Goal: Task Accomplishment & Management: Manage account settings

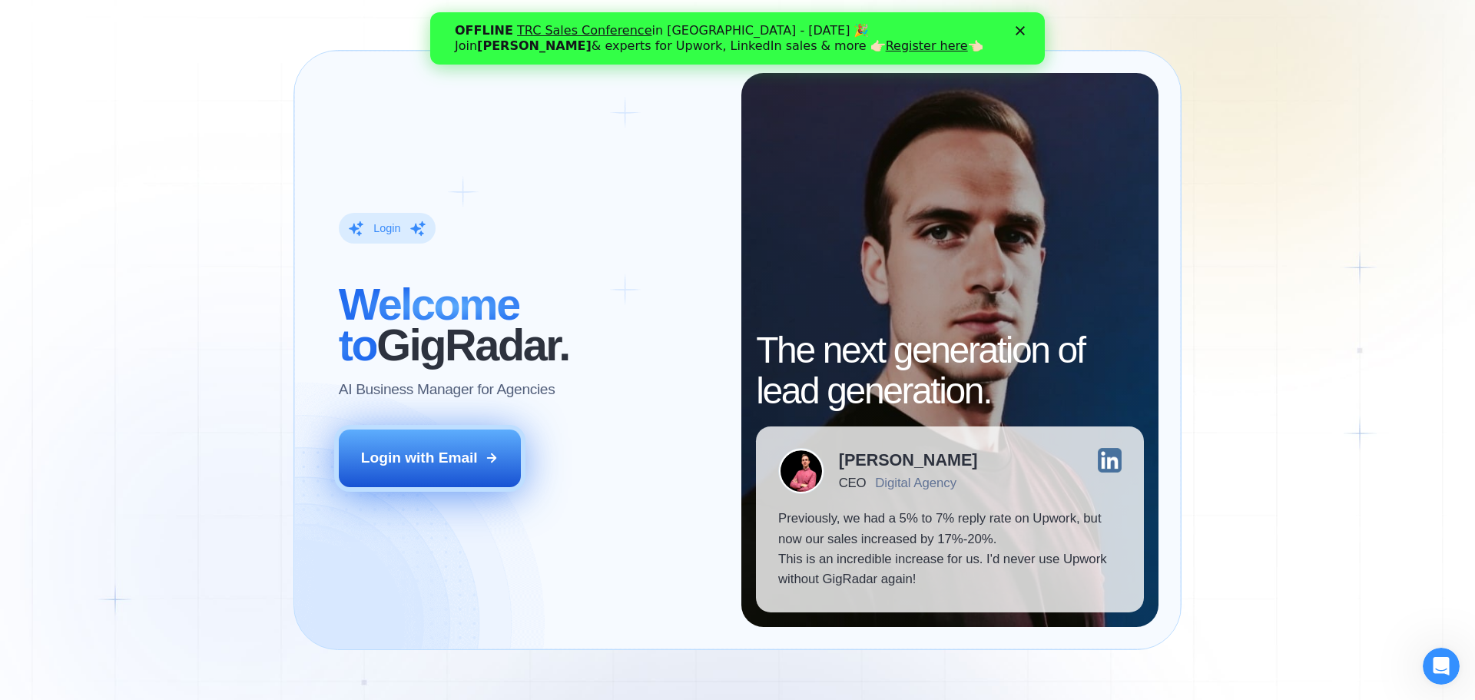
click at [454, 461] on div "Login with Email" at bounding box center [419, 458] width 117 height 20
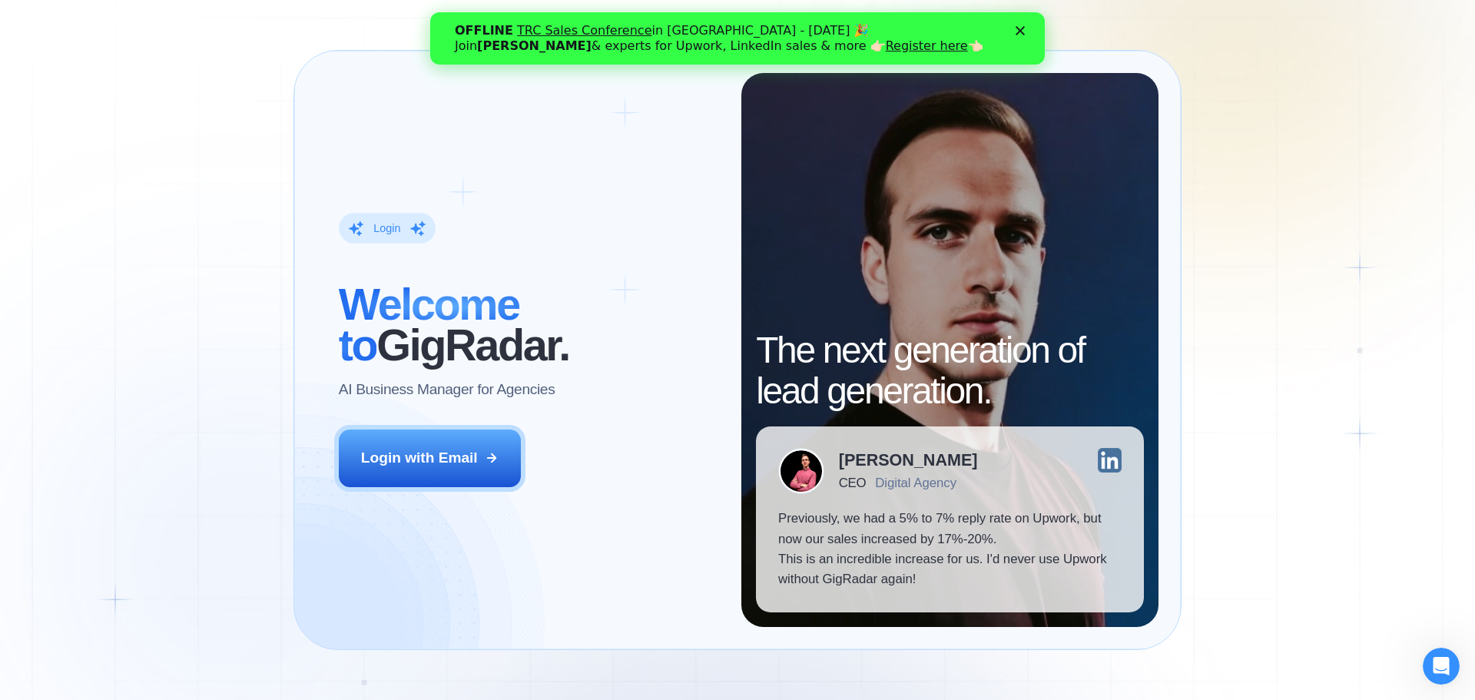
drag, startPoint x: 190, startPoint y: 220, endPoint x: 257, endPoint y: 181, distance: 77.5
click at [190, 220] on div "Login ‍ Welcome to GigRadar. AI Business Manager for Agencies Login with Email …" at bounding box center [737, 350] width 1475 height 700
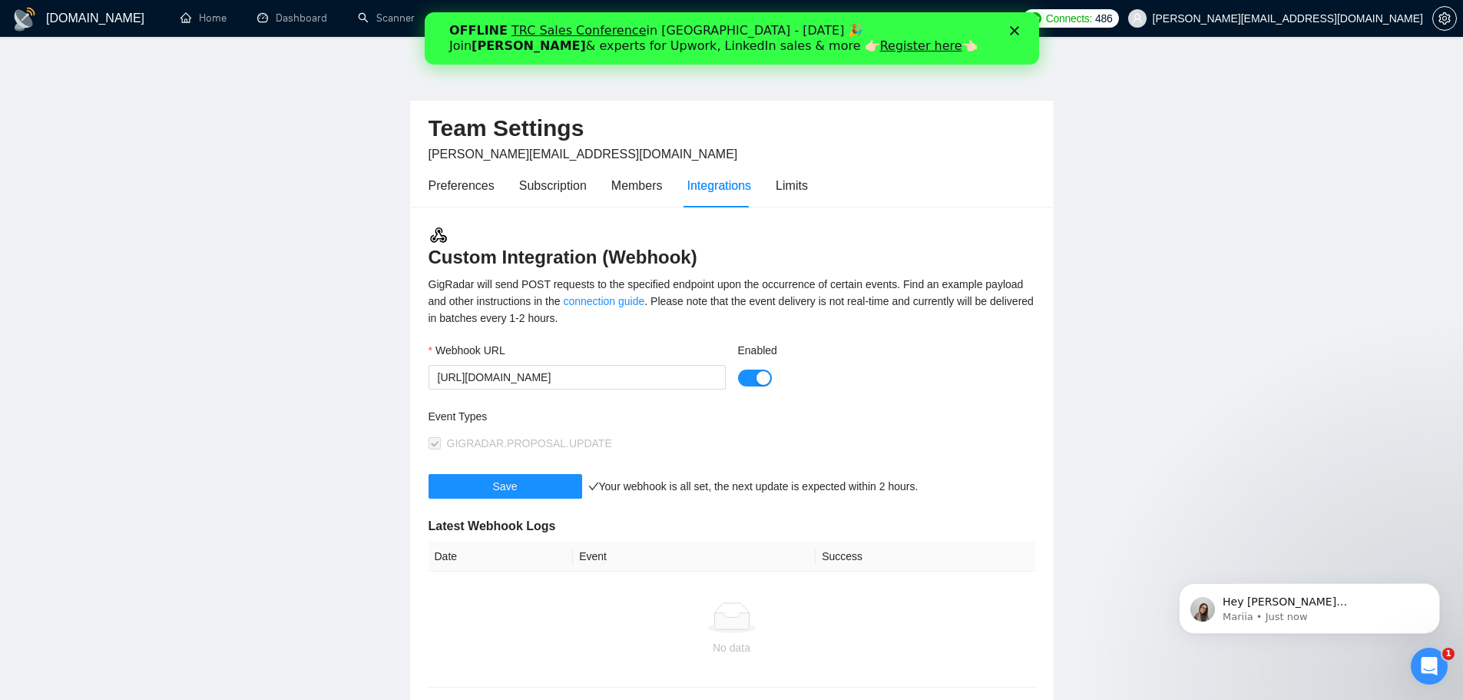
click at [654, 363] on div "Webhook URL" at bounding box center [577, 353] width 297 height 23
click at [647, 377] on input "[URL][DOMAIN_NAME]" at bounding box center [577, 377] width 297 height 25
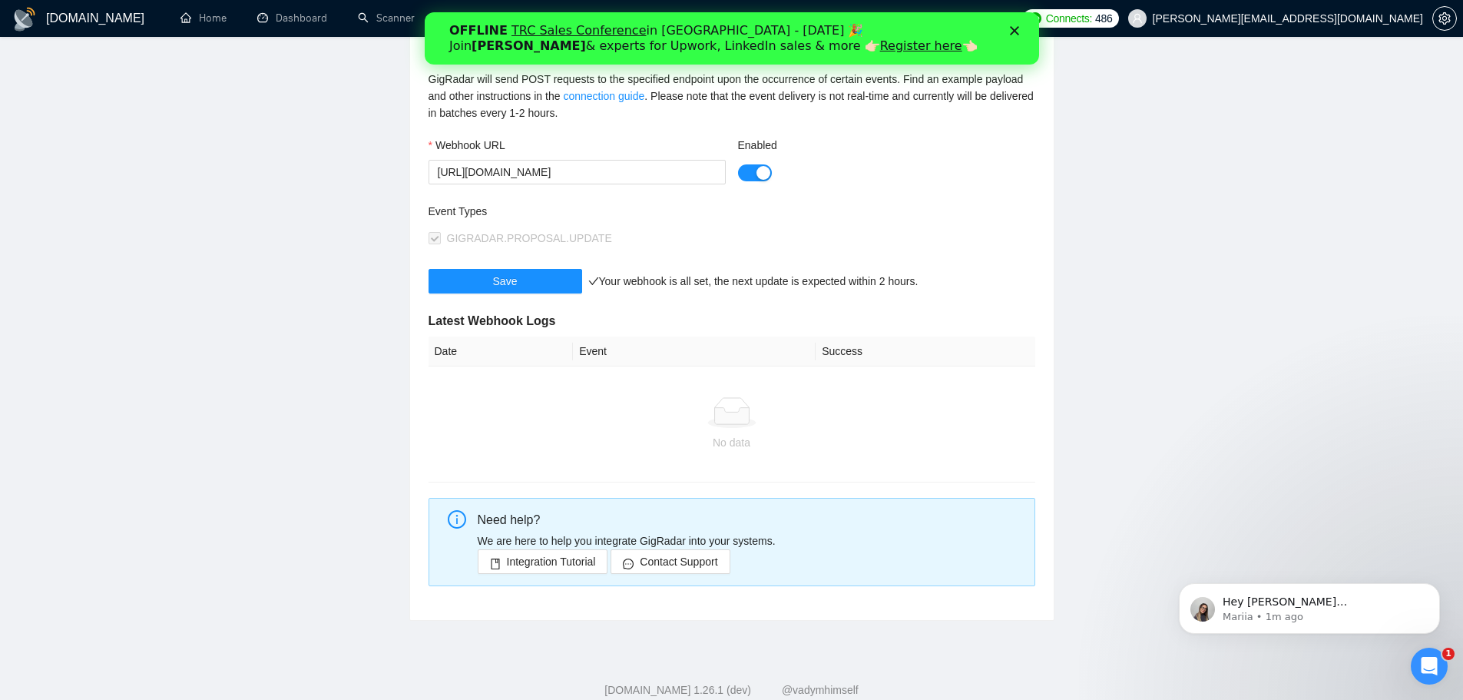
click at [683, 233] on div "GIGRADAR.PROPOSAL.UPDATE" at bounding box center [580, 238] width 303 height 17
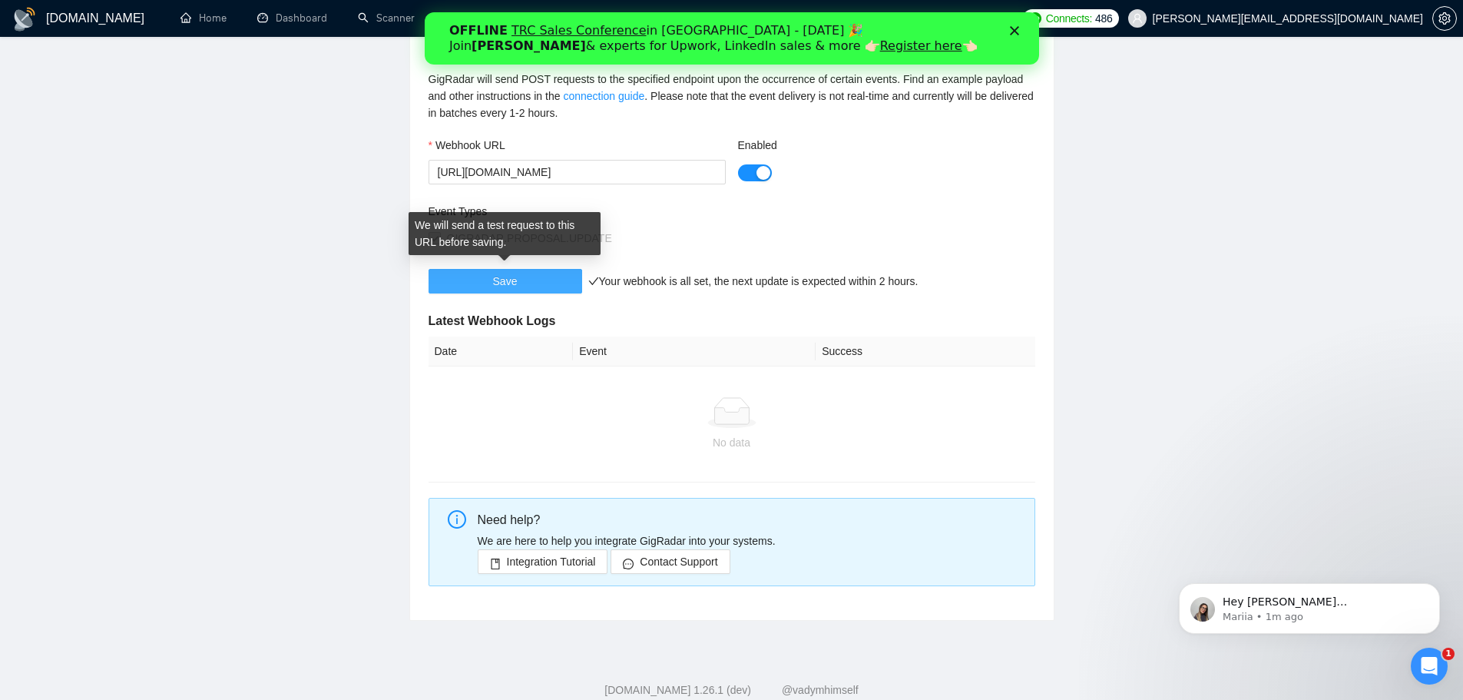
click at [515, 283] on span "Save" at bounding box center [505, 281] width 25 height 17
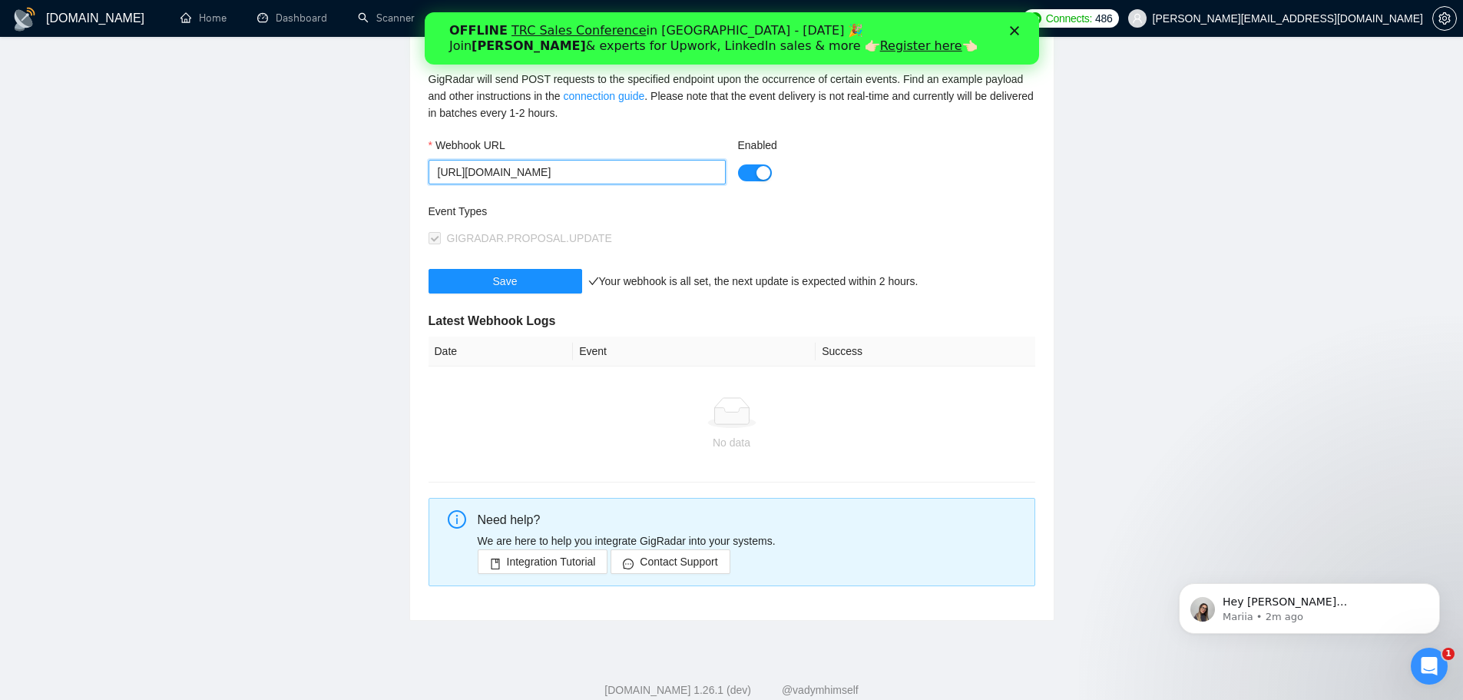
click at [556, 180] on input "[URL][DOMAIN_NAME]" at bounding box center [577, 172] width 297 height 25
drag, startPoint x: 437, startPoint y: 174, endPoint x: 1332, endPoint y: 227, distance: 896.3
click at [1332, 227] on main "Team Settings vladyslav.tamashchuk@valsydev.com Preferences Subscription Member…" at bounding box center [732, 238] width 1414 height 764
paste input "-test"
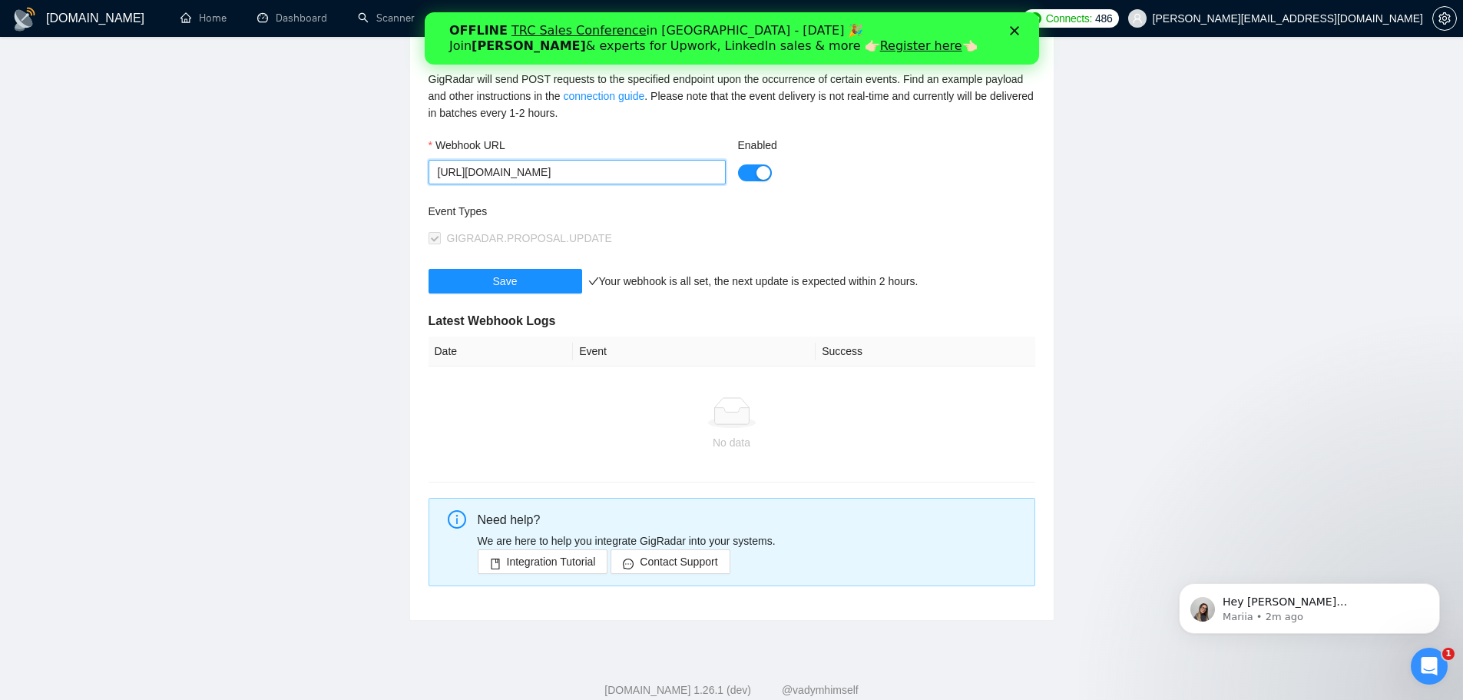
type input "[URL][DOMAIN_NAME]"
click at [611, 167] on input "[URL][DOMAIN_NAME]" at bounding box center [577, 172] width 297 height 25
click at [438, 168] on input "[URL][DOMAIN_NAME]" at bounding box center [577, 172] width 297 height 25
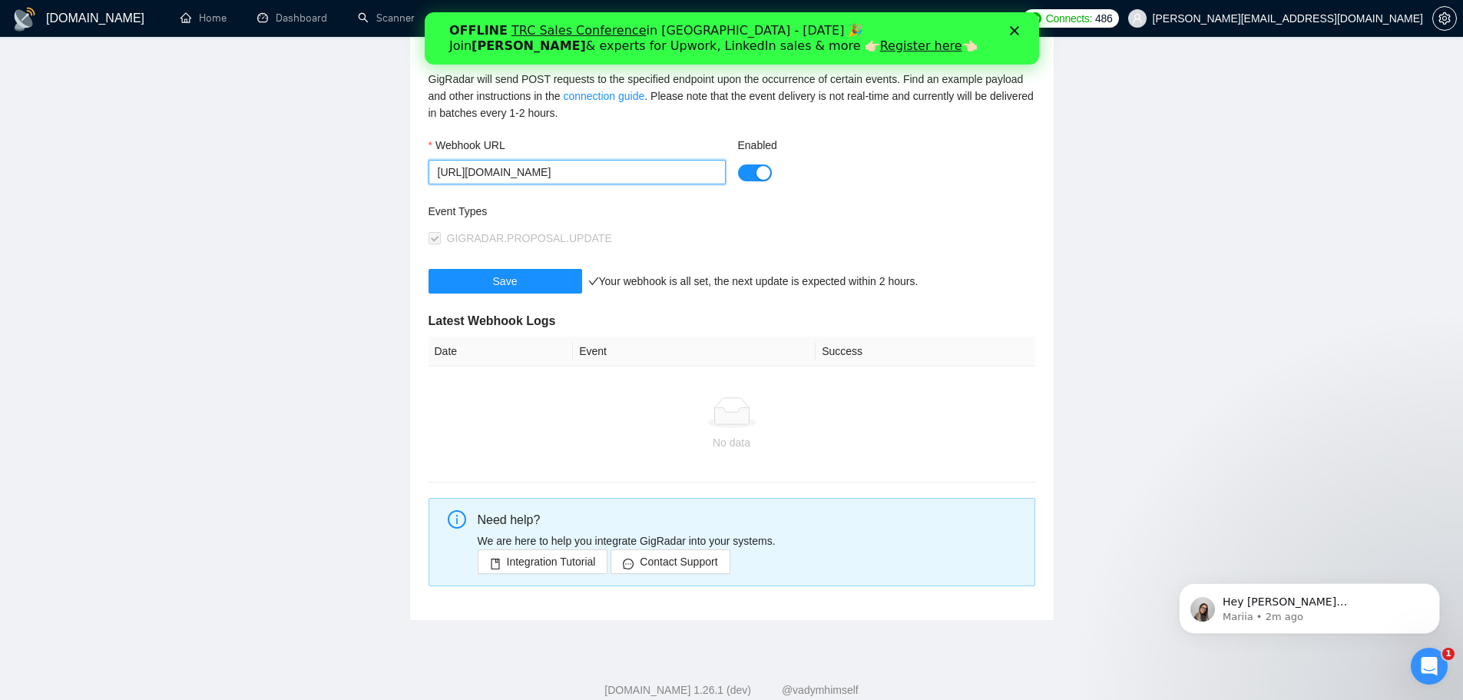
drag, startPoint x: 438, startPoint y: 168, endPoint x: 1314, endPoint y: 177, distance: 876.4
click at [1314, 177] on main "Team Settings vladyslav.tamashchuk@valsydev.com Preferences Subscription Member…" at bounding box center [732, 238] width 1414 height 764
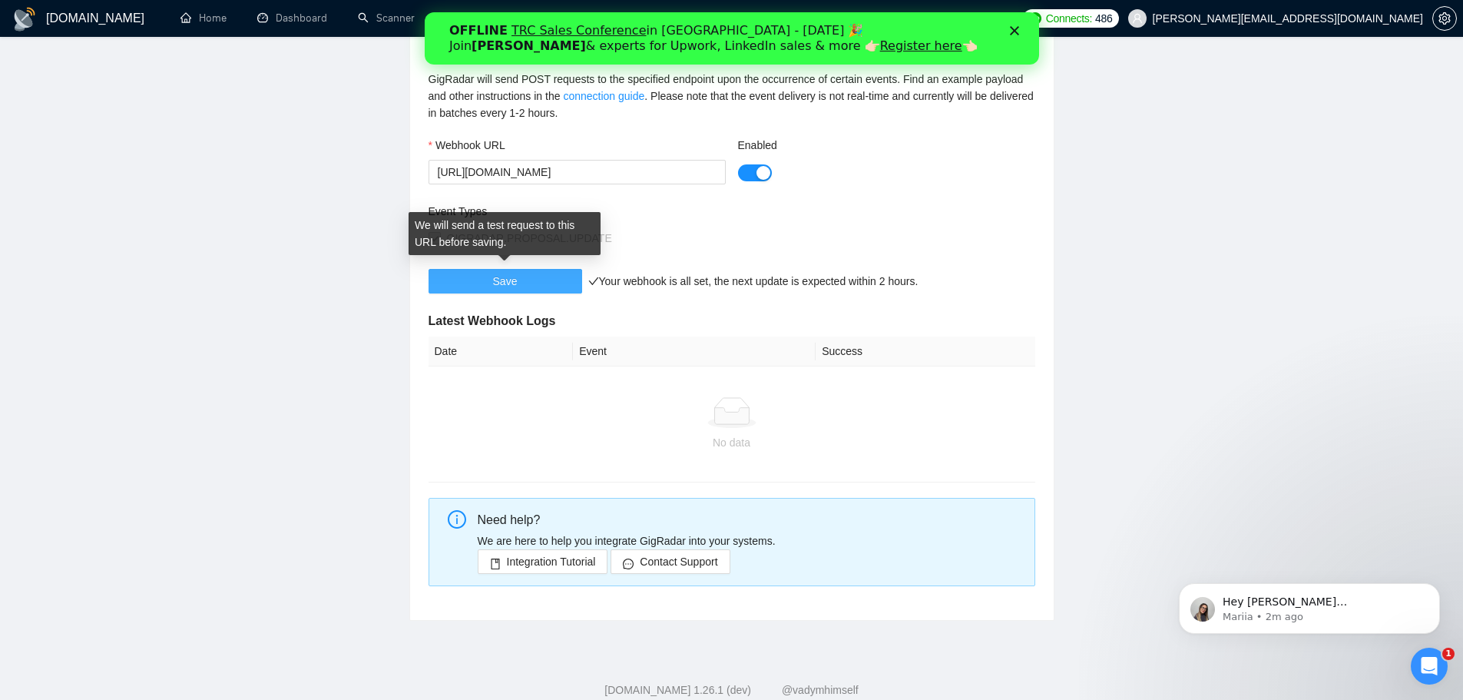
click at [475, 275] on button "Save" at bounding box center [506, 281] width 154 height 25
click at [551, 280] on button "Save" at bounding box center [506, 281] width 154 height 25
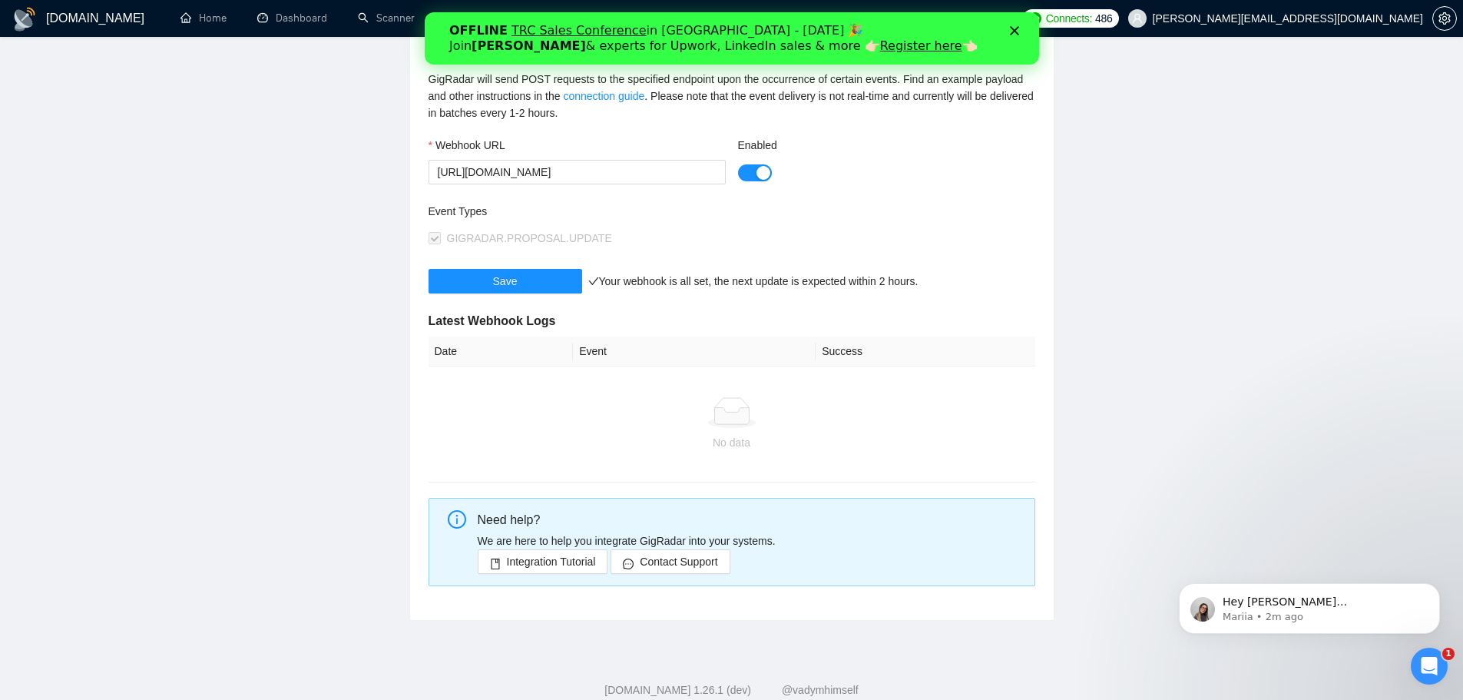
click at [1014, 29] on icon "Close" at bounding box center [1013, 30] width 9 height 9
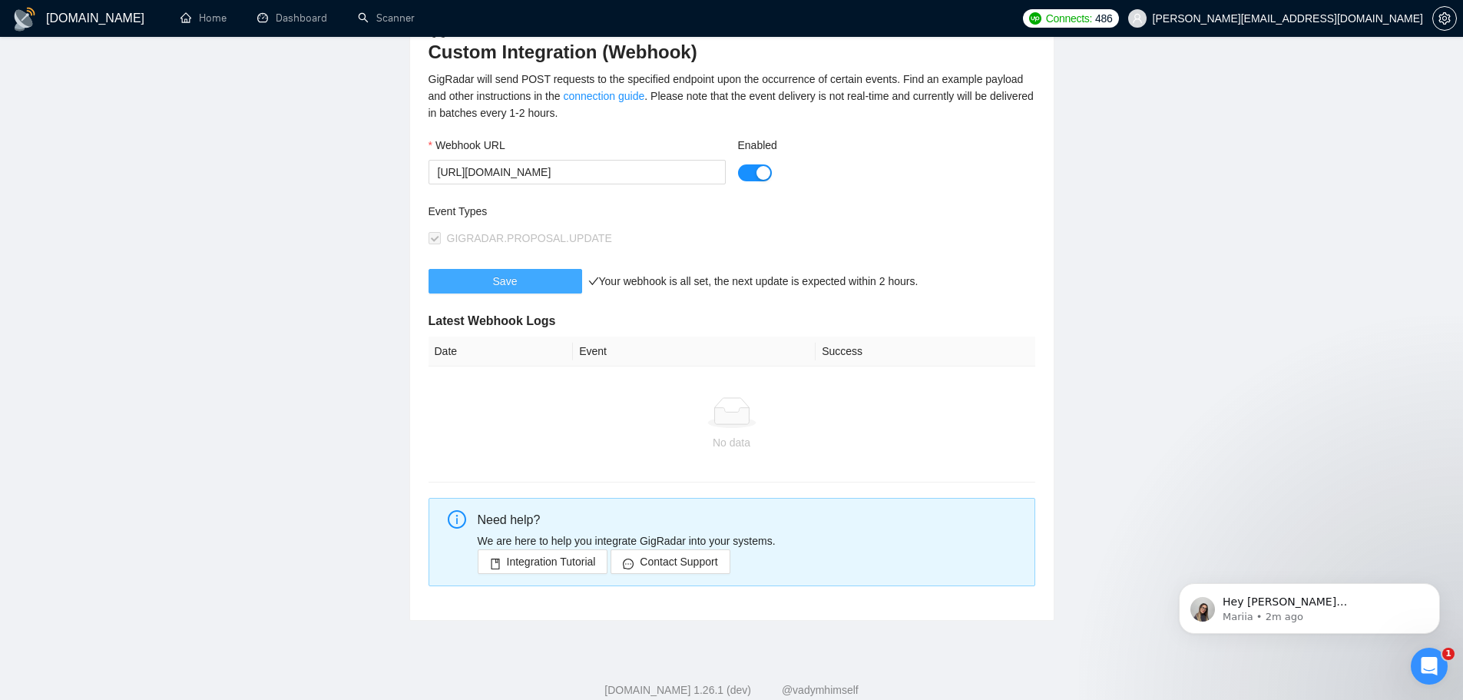
click at [495, 281] on span "Save" at bounding box center [505, 281] width 25 height 17
click at [432, 171] on input "[URL][DOMAIN_NAME]" at bounding box center [577, 172] width 297 height 25
drag, startPoint x: 432, startPoint y: 171, endPoint x: 1474, endPoint y: 189, distance: 1041.6
click at [1462, 189] on html "GigRadar.io Home Dashboard Scanner Connects: 486 vladyslav.tamashchuk@valsydev.…" at bounding box center [731, 145] width 1463 height 700
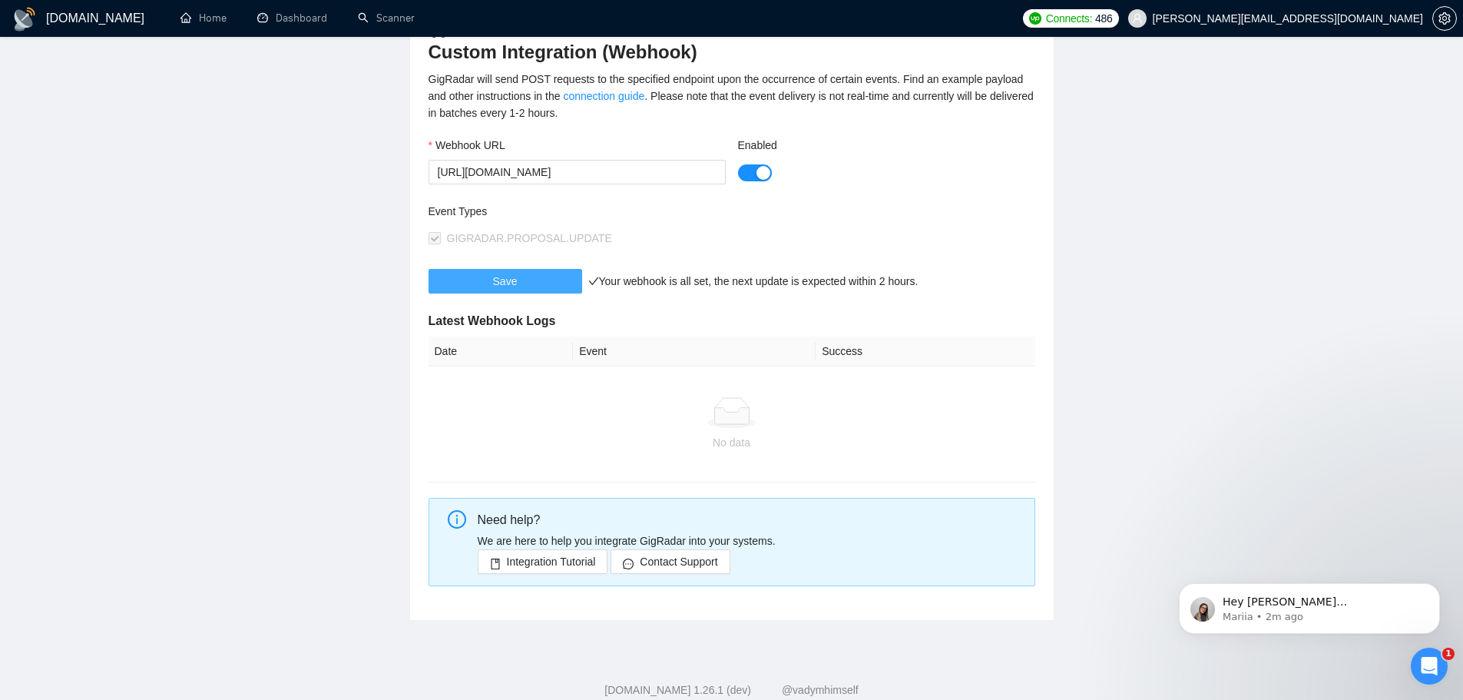
click at [497, 286] on span "Save" at bounding box center [505, 281] width 25 height 17
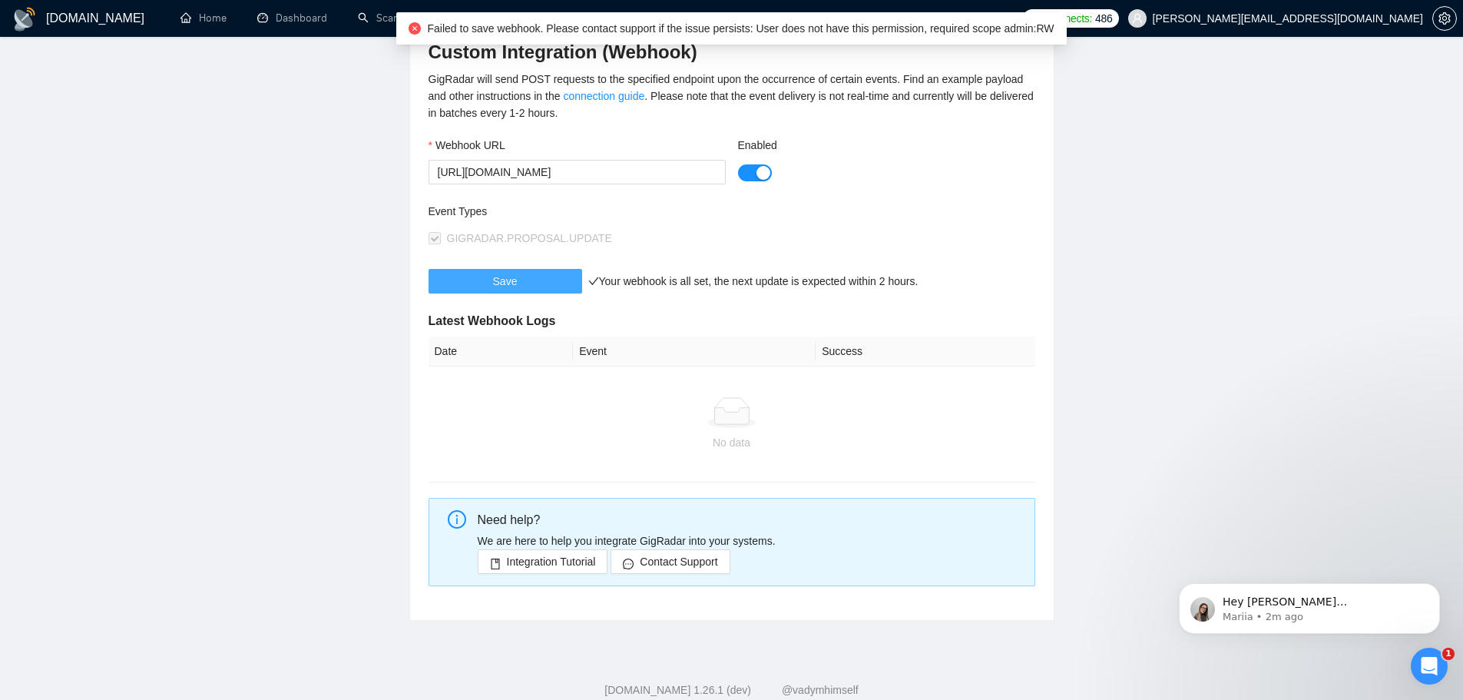
scroll to position [102, 0]
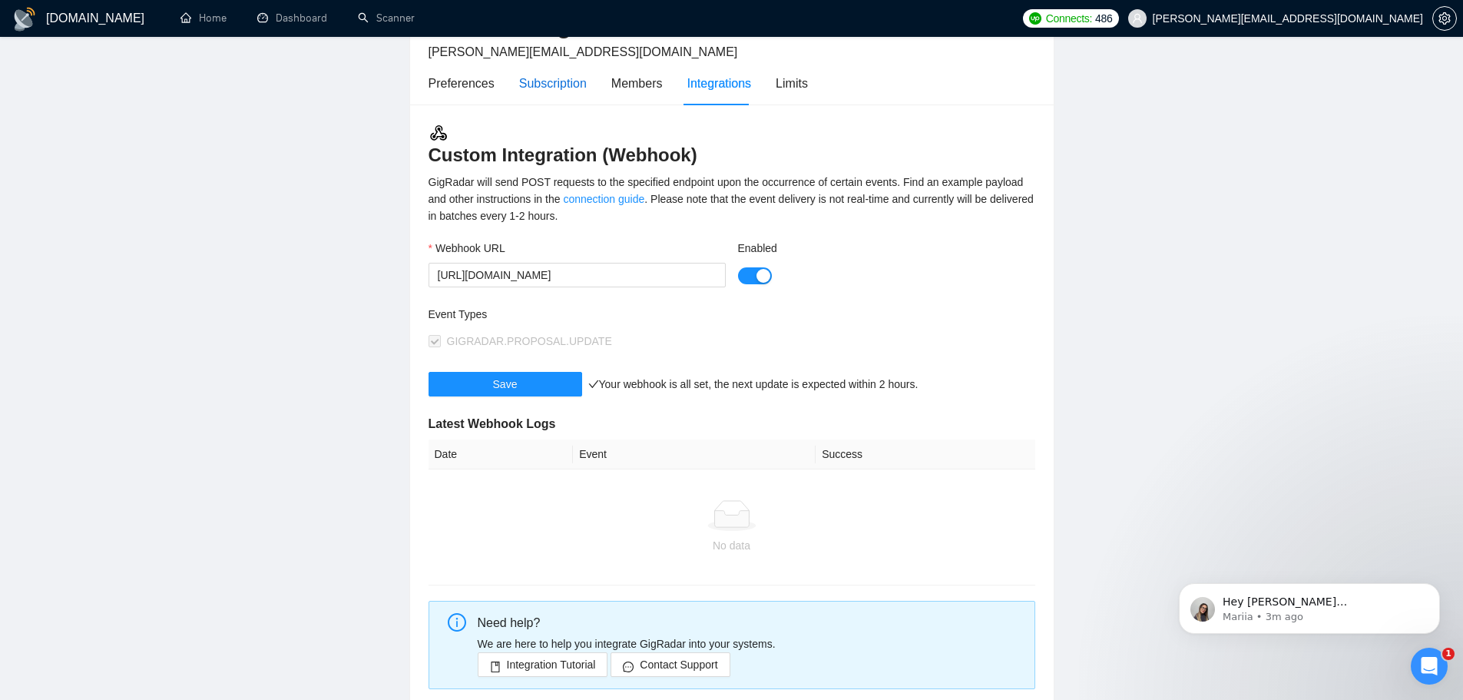
click at [521, 78] on div "Subscription" at bounding box center [553, 83] width 68 height 19
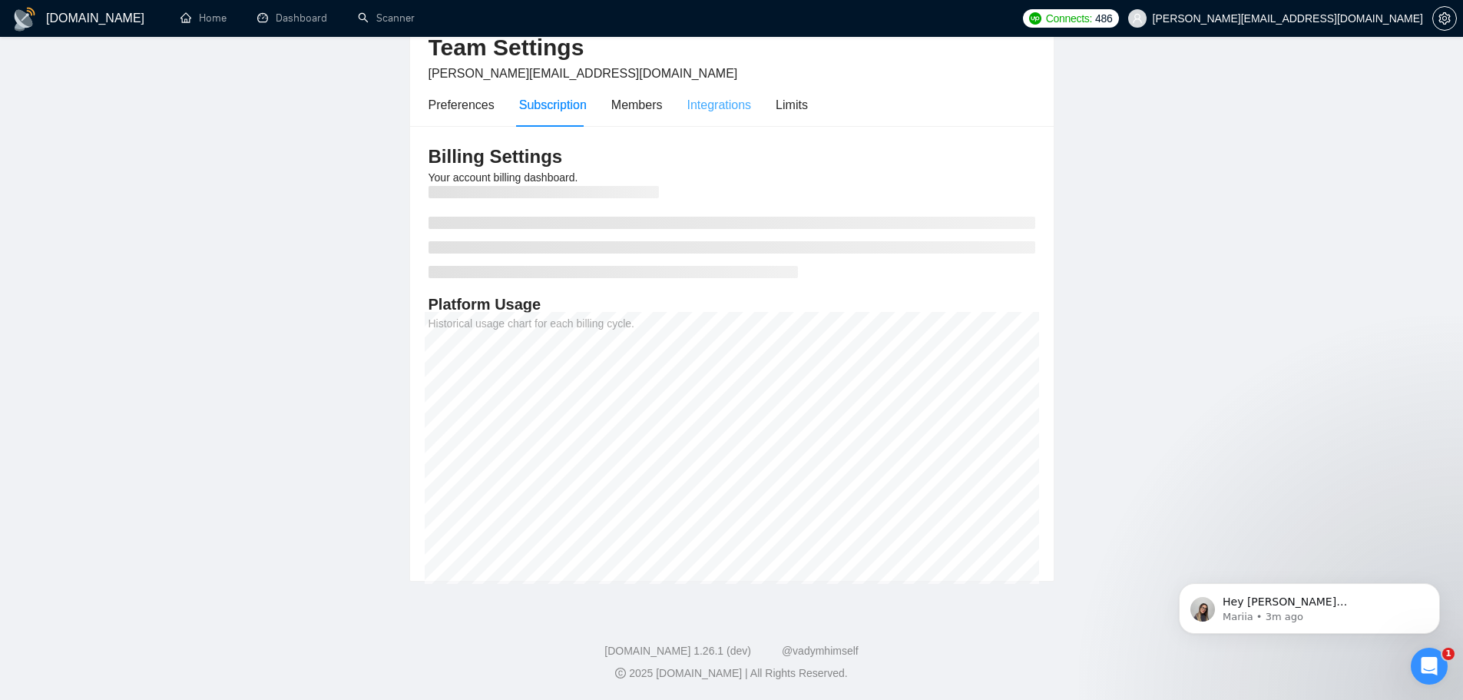
scroll to position [81, 0]
click at [719, 99] on div "Integrations" at bounding box center [719, 104] width 65 height 19
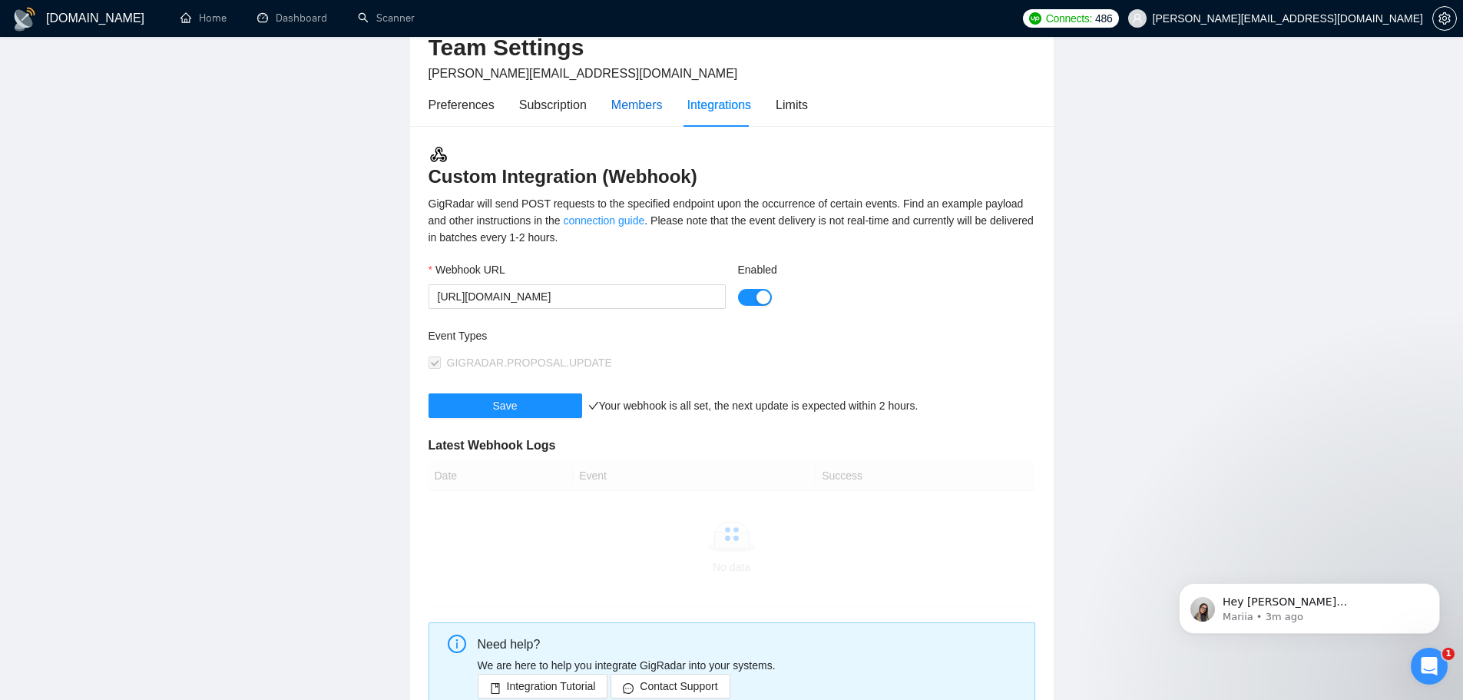
click at [618, 100] on div "Members" at bounding box center [636, 104] width 51 height 19
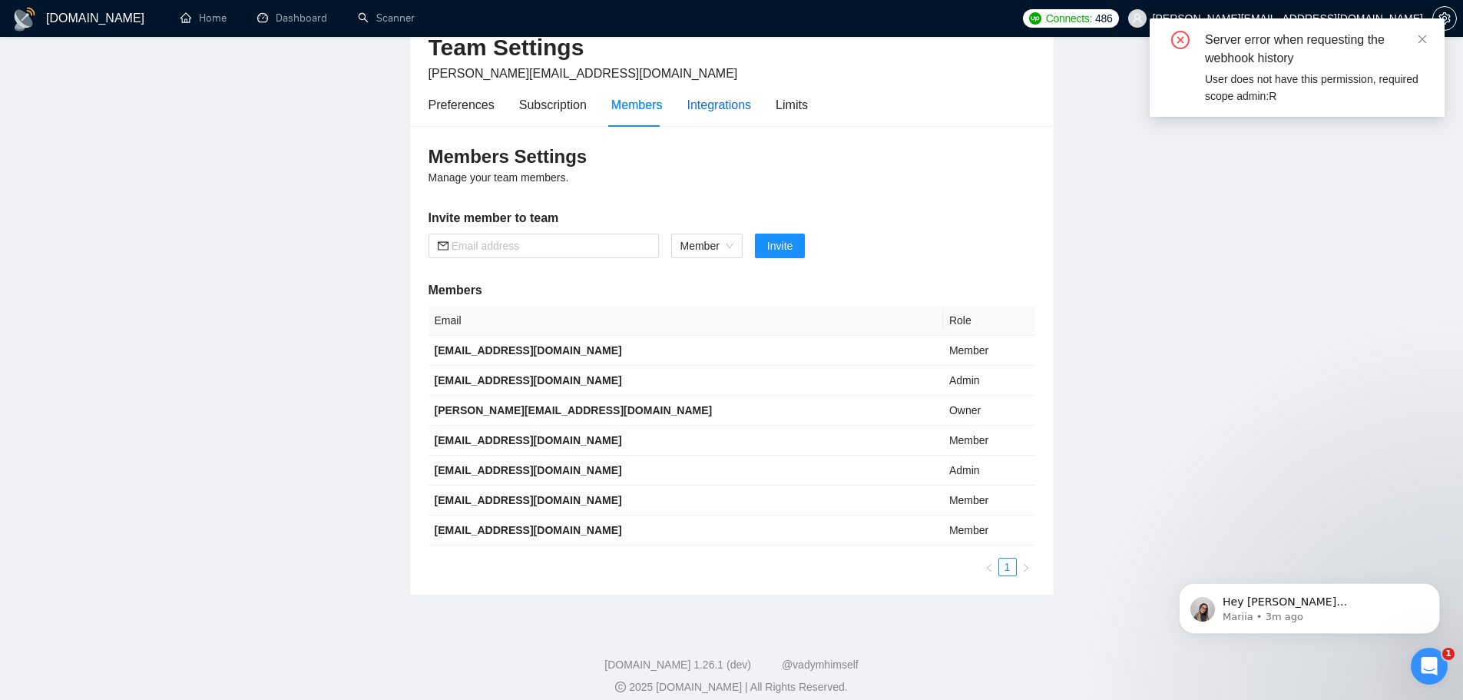
click at [714, 104] on div "Integrations" at bounding box center [719, 104] width 65 height 19
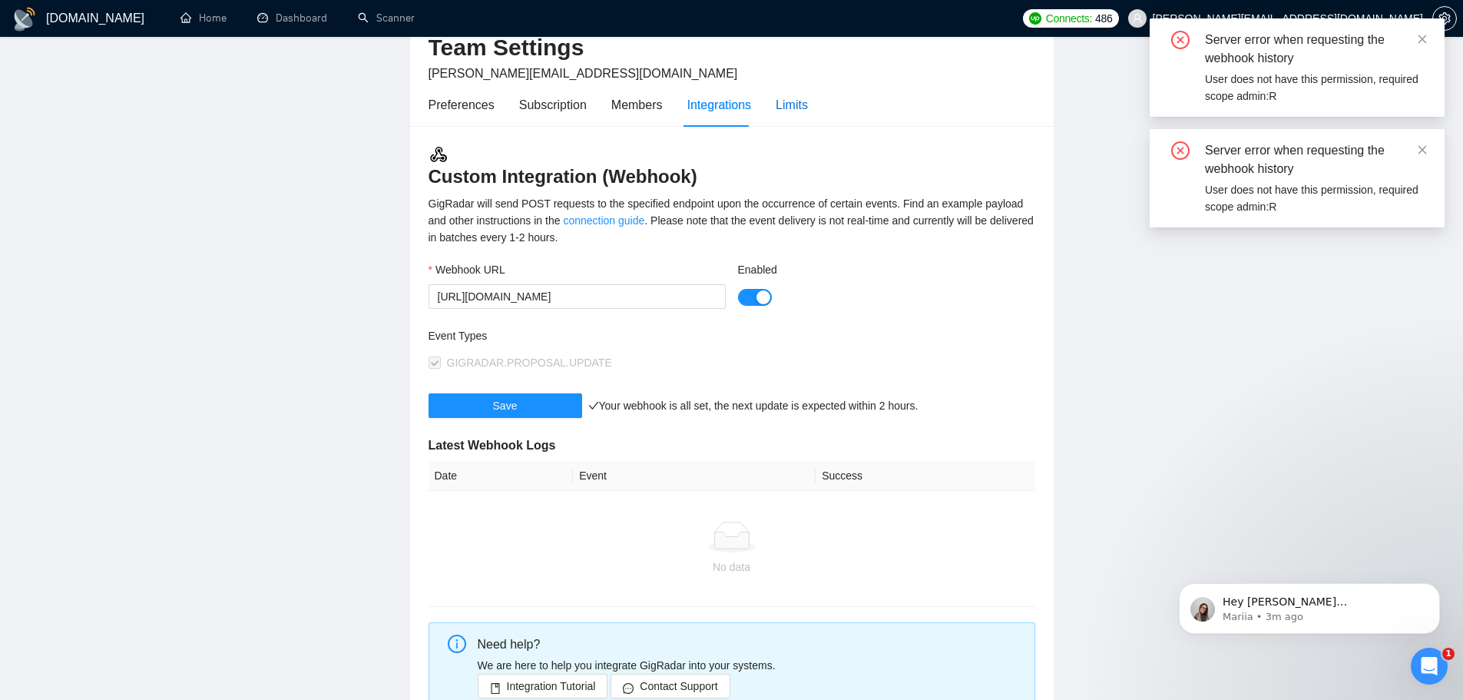
click at [786, 108] on div "Limits" at bounding box center [792, 104] width 32 height 19
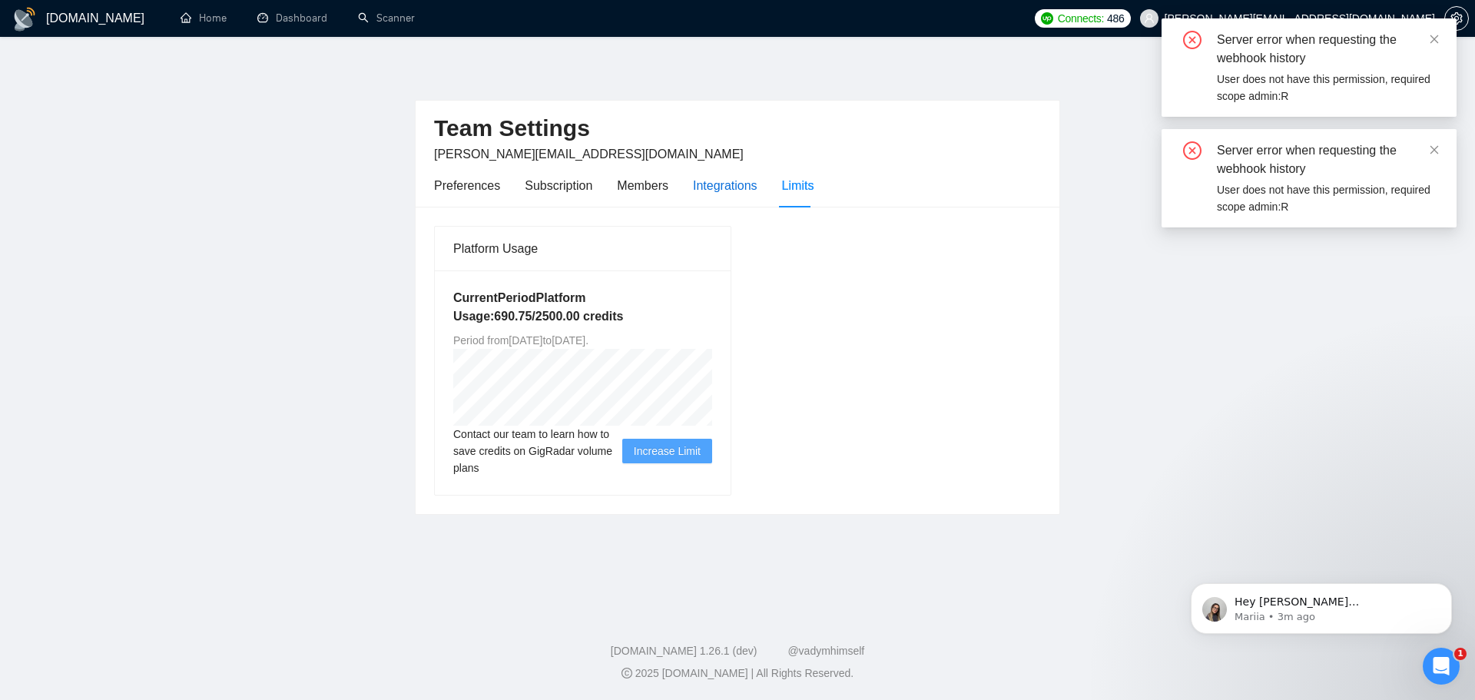
click at [737, 187] on div "Integrations" at bounding box center [725, 185] width 65 height 19
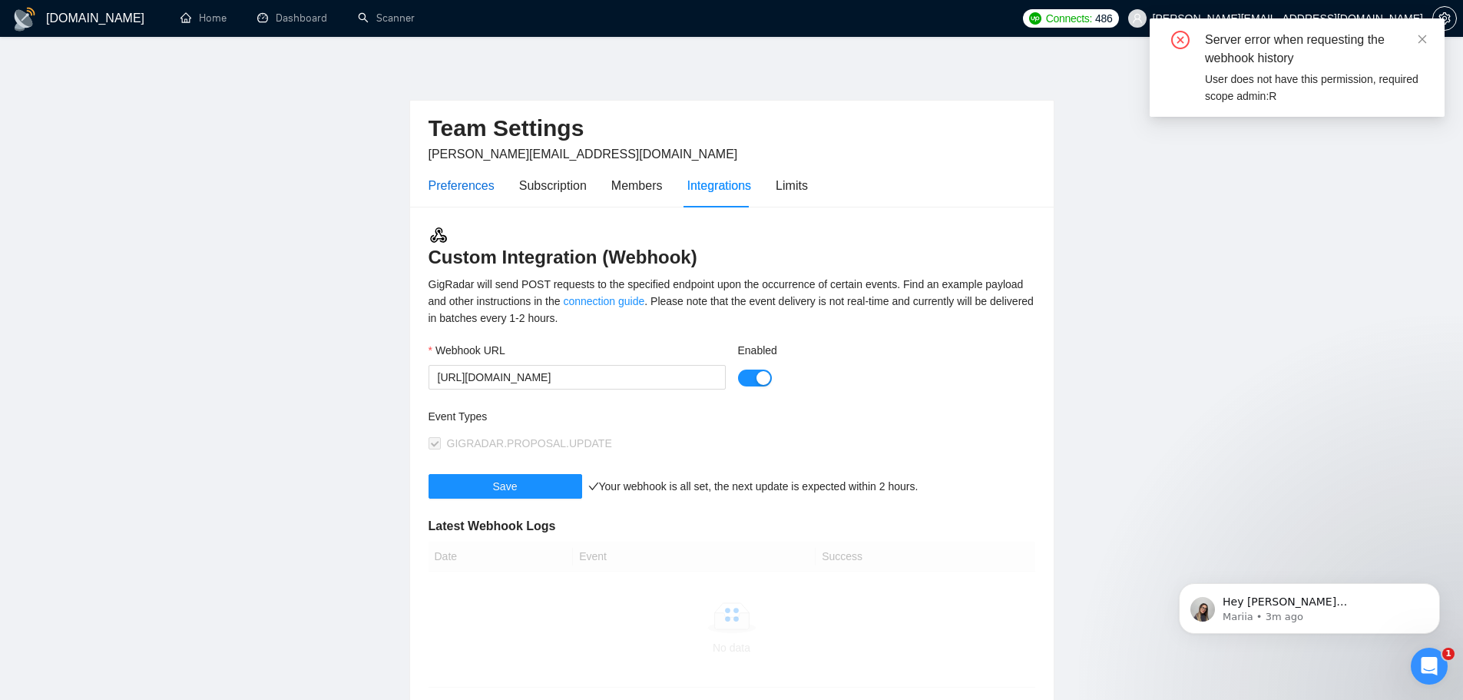
click at [465, 192] on div "Preferences" at bounding box center [462, 185] width 66 height 19
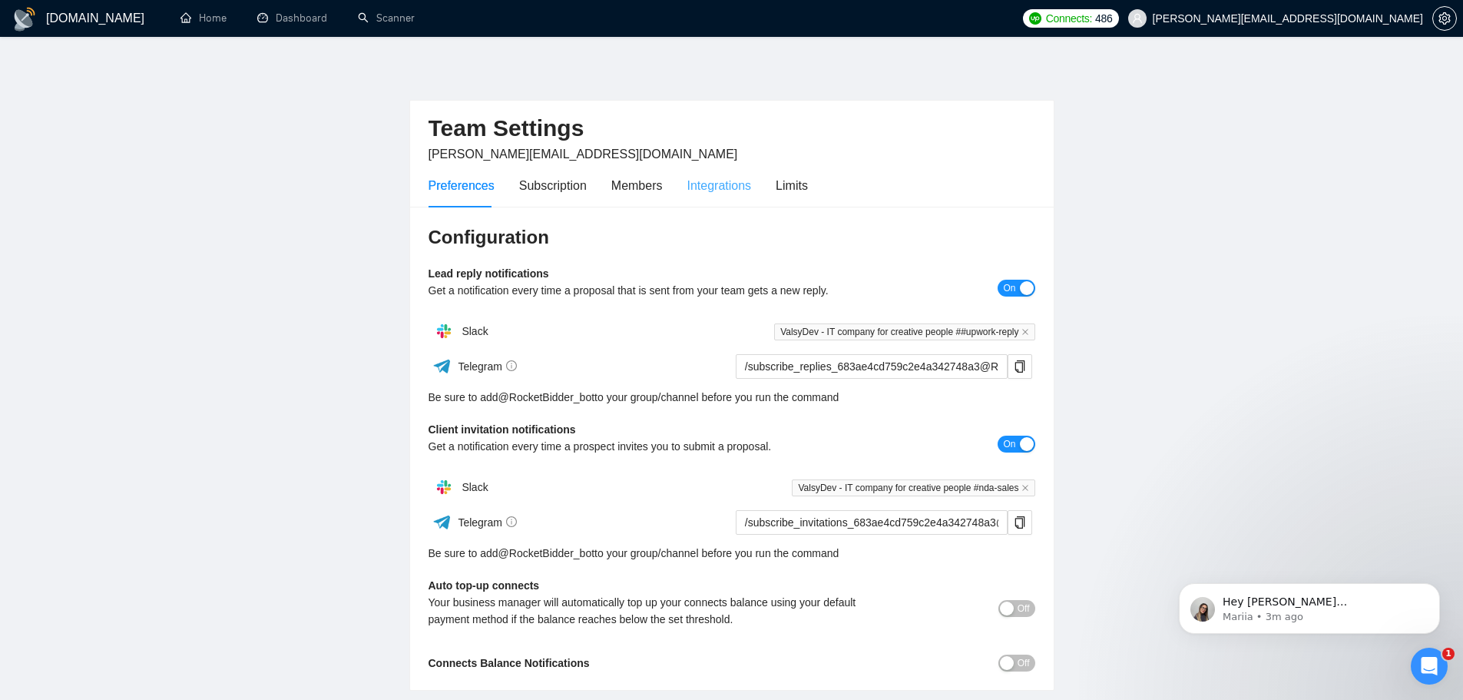
click at [710, 197] on div "Integrations" at bounding box center [719, 186] width 65 height 44
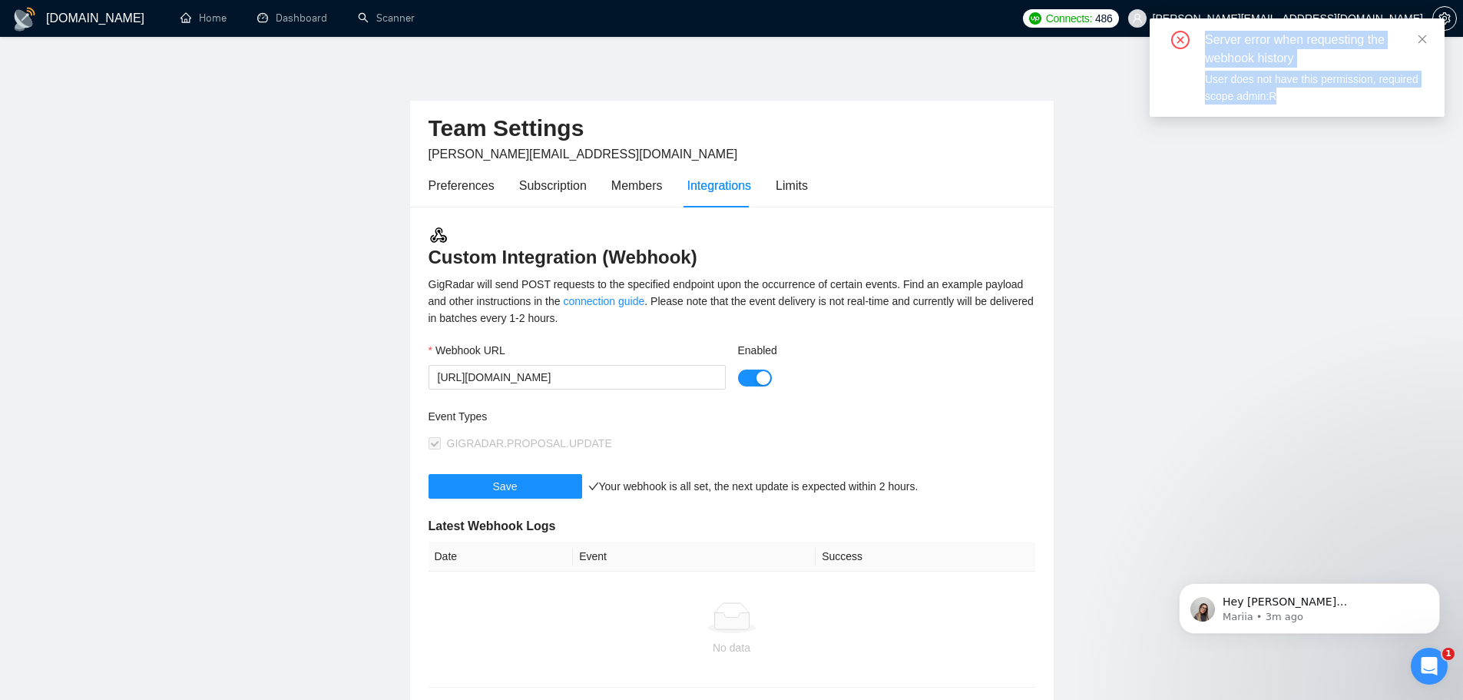
drag, startPoint x: 1290, startPoint y: 95, endPoint x: 1189, endPoint y: 35, distance: 117.5
click at [1189, 35] on div "Server error when requesting the webhook history User does not have this permis…" at bounding box center [1297, 68] width 258 height 74
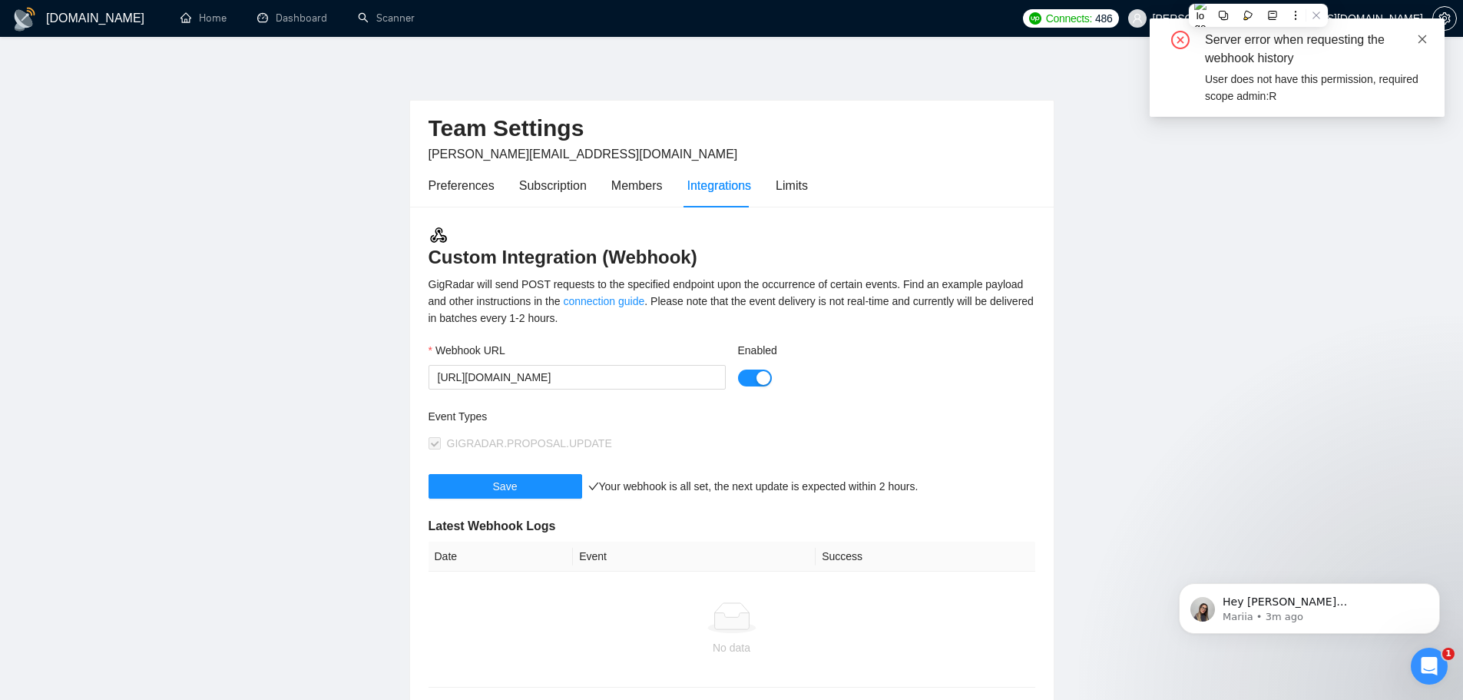
click at [1418, 37] on icon "close" at bounding box center [1422, 39] width 11 height 11
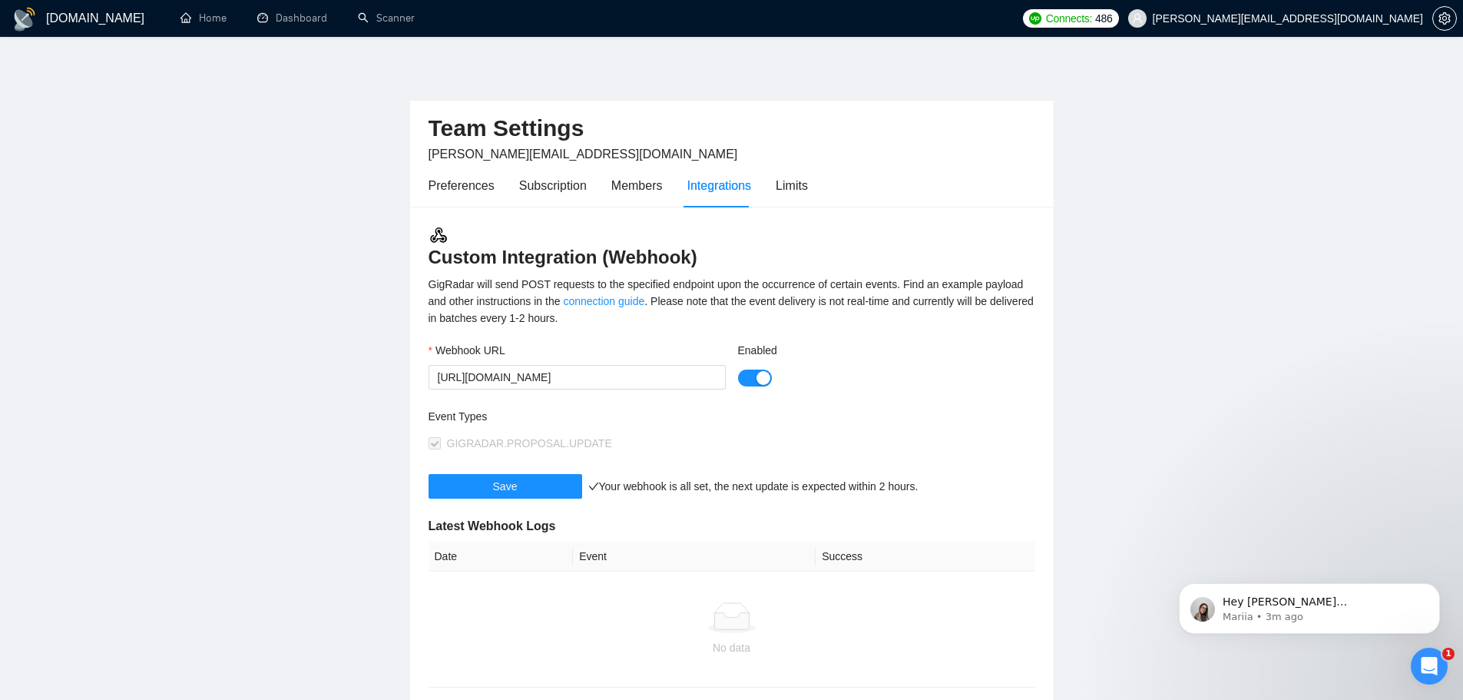
click at [518, 499] on div "Save Your webhook is all set, the next update is expected within 2 hours." at bounding box center [674, 495] width 490 height 43
click at [515, 488] on span "Save" at bounding box center [505, 486] width 25 height 17
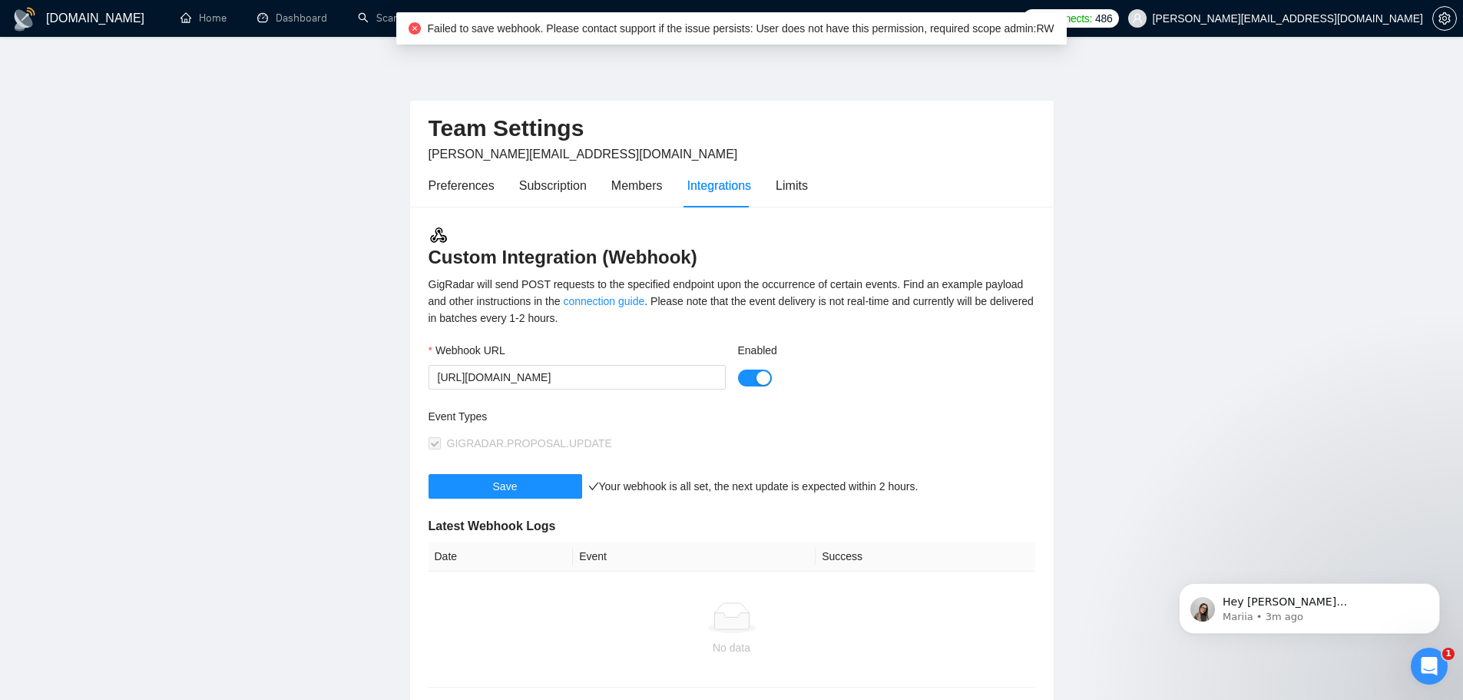
click at [913, 28] on span "Failed to save webhook. Please contact support if the issue persists: User does…" at bounding box center [740, 28] width 627 height 12
drag, startPoint x: 755, startPoint y: 30, endPoint x: 1048, endPoint y: 32, distance: 292.6
click at [1048, 32] on span "Failed to save webhook. Please contact support if the issue persists: User does…" at bounding box center [740, 28] width 627 height 12
copy span "User does not have this permission, required scope admin:RW"
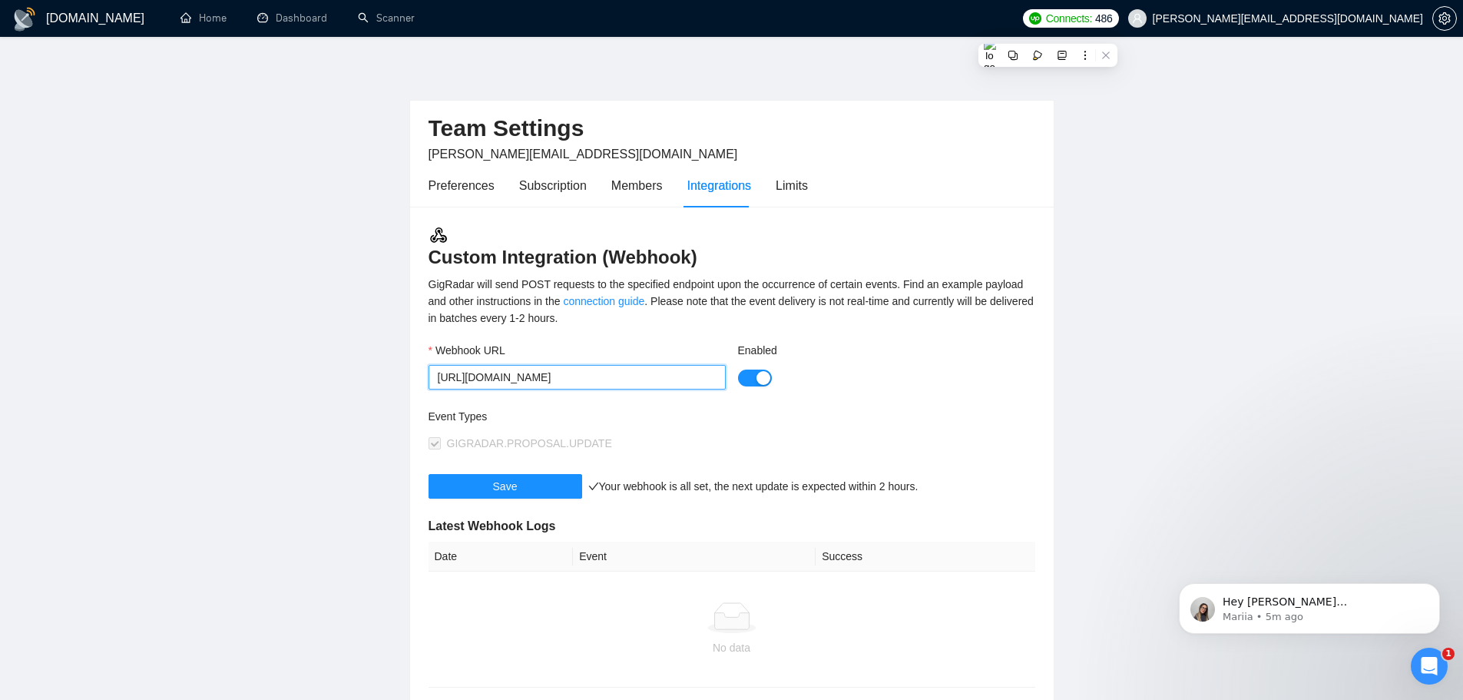
click at [616, 384] on input "[URL][DOMAIN_NAME]" at bounding box center [577, 377] width 297 height 25
click at [322, 322] on main "Team Settings vladyslav.tamashchuk@valsydev.com Preferences Subscription Member…" at bounding box center [732, 443] width 1414 height 764
click at [1445, 22] on icon "setting" at bounding box center [1445, 18] width 12 height 12
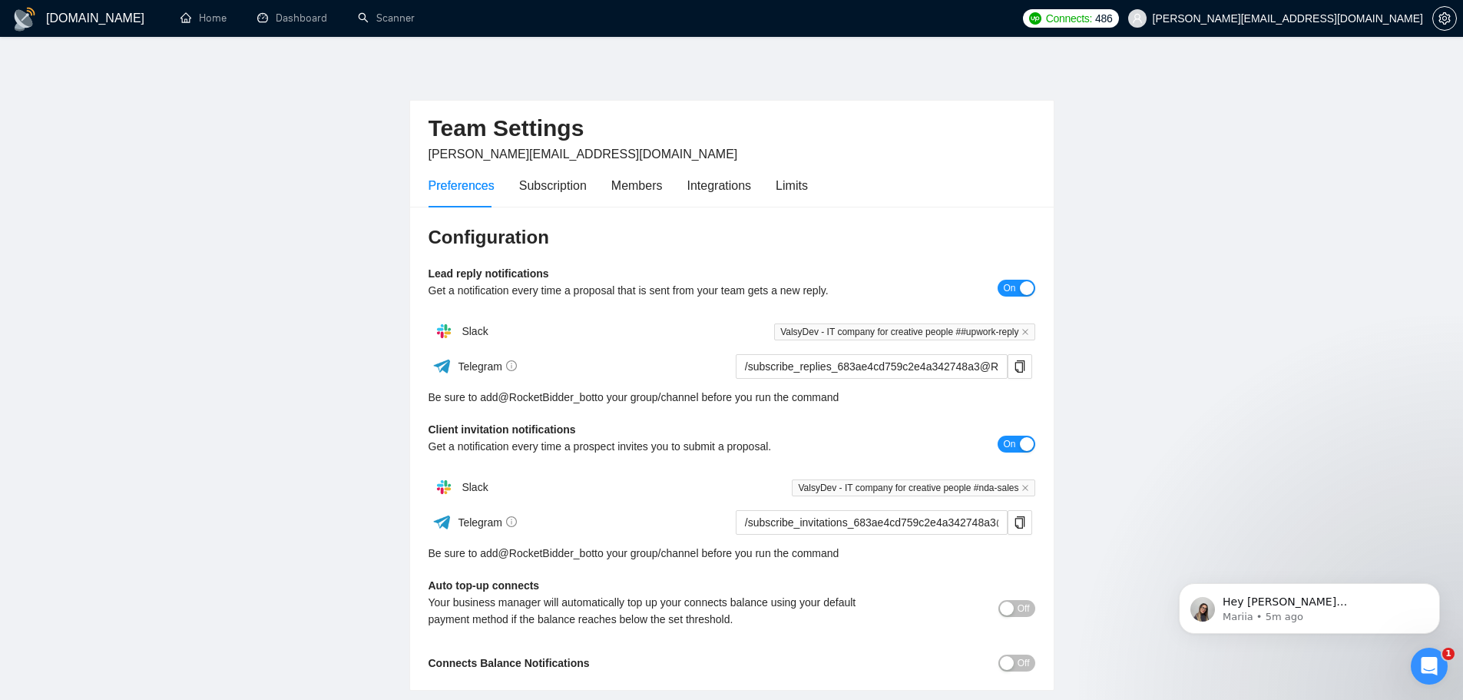
click at [607, 185] on div "Preferences Subscription Members Integrations Limits" at bounding box center [618, 186] width 379 height 44
click at [629, 189] on div "Members" at bounding box center [636, 185] width 51 height 19
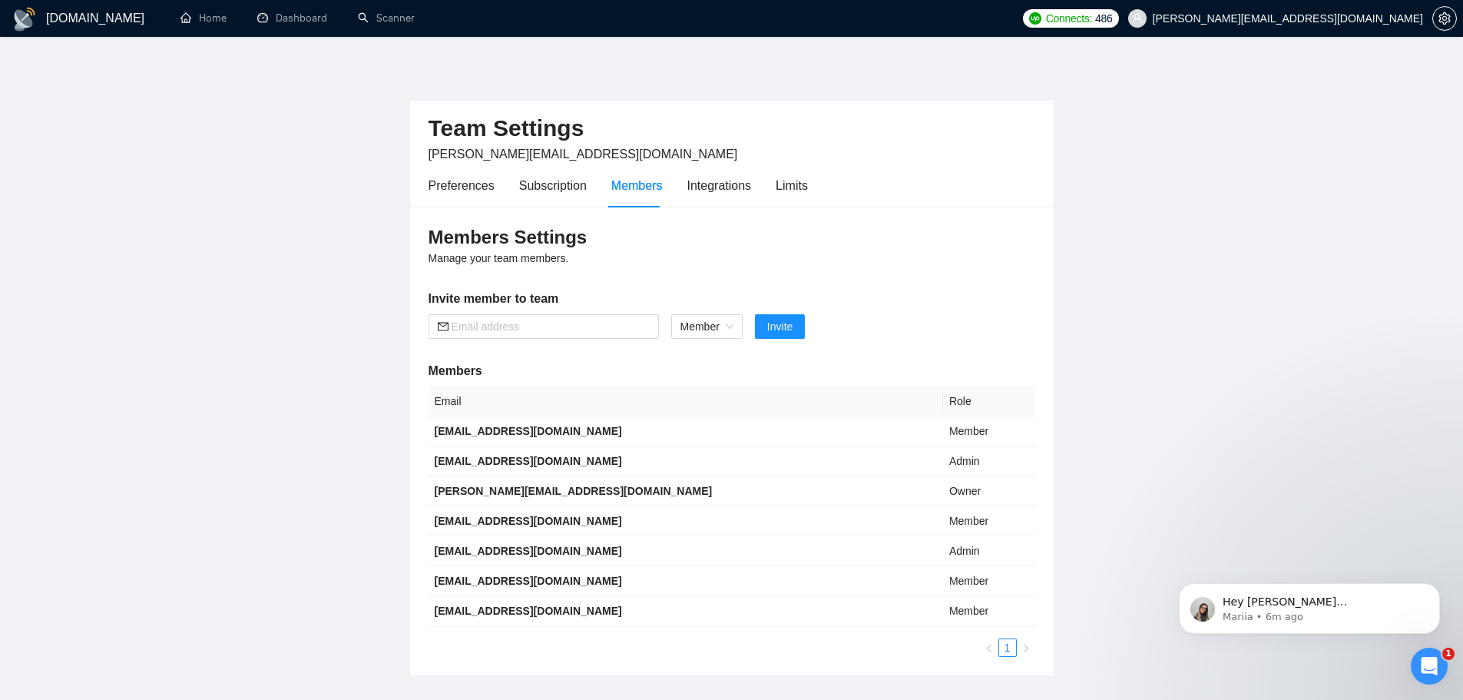
click at [48, 343] on main "Team Settings vladyslav.tamashchuk@valsydev.com Preferences Subscription Member…" at bounding box center [732, 368] width 1414 height 614
click at [266, 311] on main "Team Settings vladyslav.tamashchuk@valsydev.com Preferences Subscription Member…" at bounding box center [732, 368] width 1414 height 614
click at [1442, 22] on icon "setting" at bounding box center [1445, 18] width 12 height 12
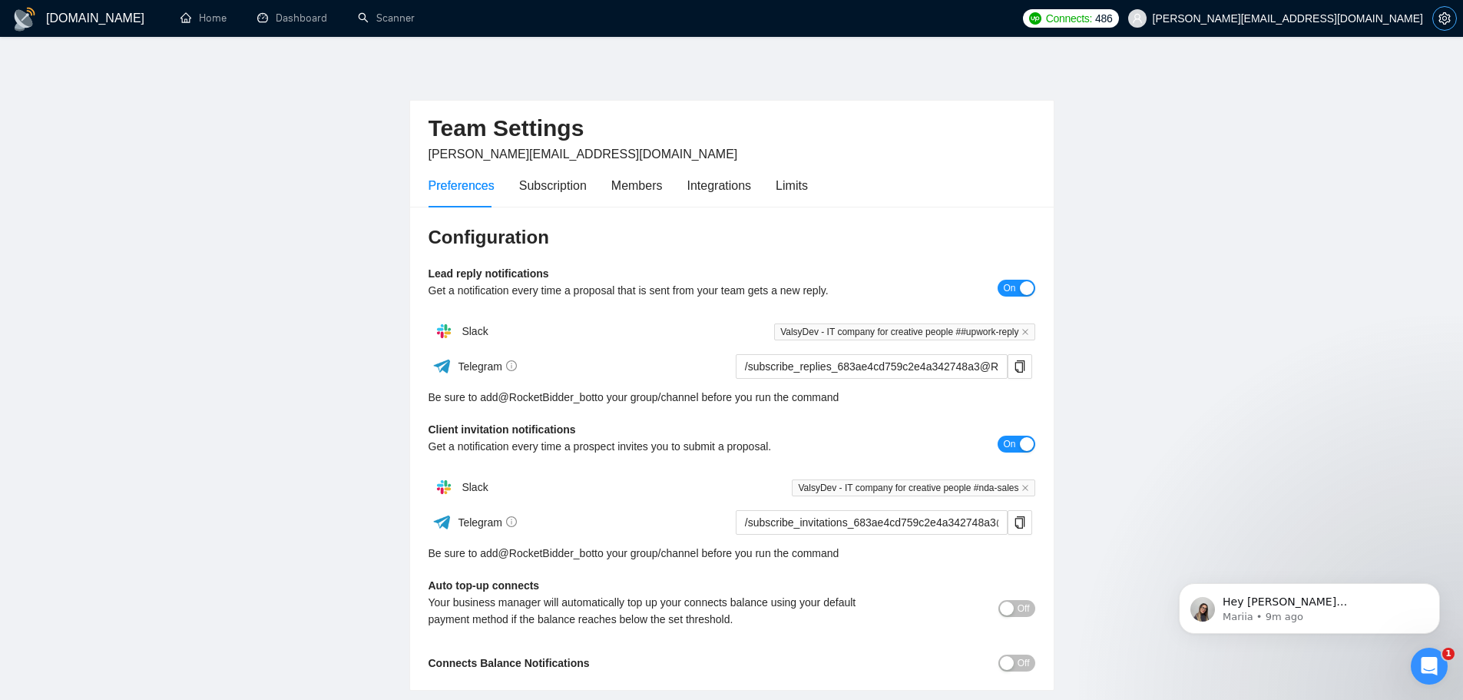
click at [1445, 22] on icon "setting" at bounding box center [1445, 18] width 12 height 12
click at [1447, 21] on icon "setting" at bounding box center [1445, 18] width 12 height 12
click at [1446, 13] on icon "setting" at bounding box center [1445, 18] width 12 height 12
click at [1447, 16] on icon "setting" at bounding box center [1445, 18] width 12 height 12
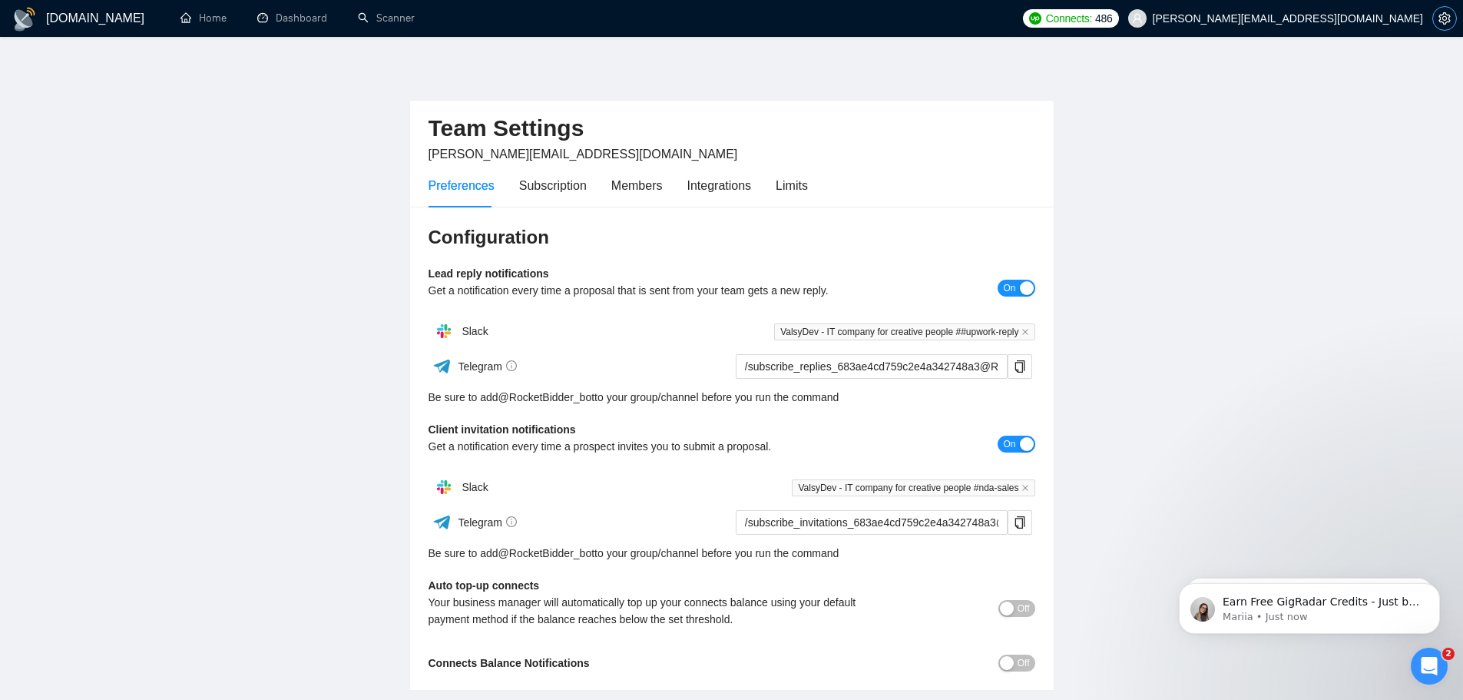
click at [1447, 16] on icon "setting" at bounding box center [1445, 18] width 12 height 12
drag, startPoint x: 192, startPoint y: 207, endPoint x: 298, endPoint y: 95, distance: 154.3
click at [192, 207] on main "Team Settings vladyslav.tamashchuk@valsydev.com Preferences Subscription Member…" at bounding box center [732, 375] width 1414 height 629
click at [58, 27] on h1 "[DOMAIN_NAME]" at bounding box center [95, 18] width 98 height 37
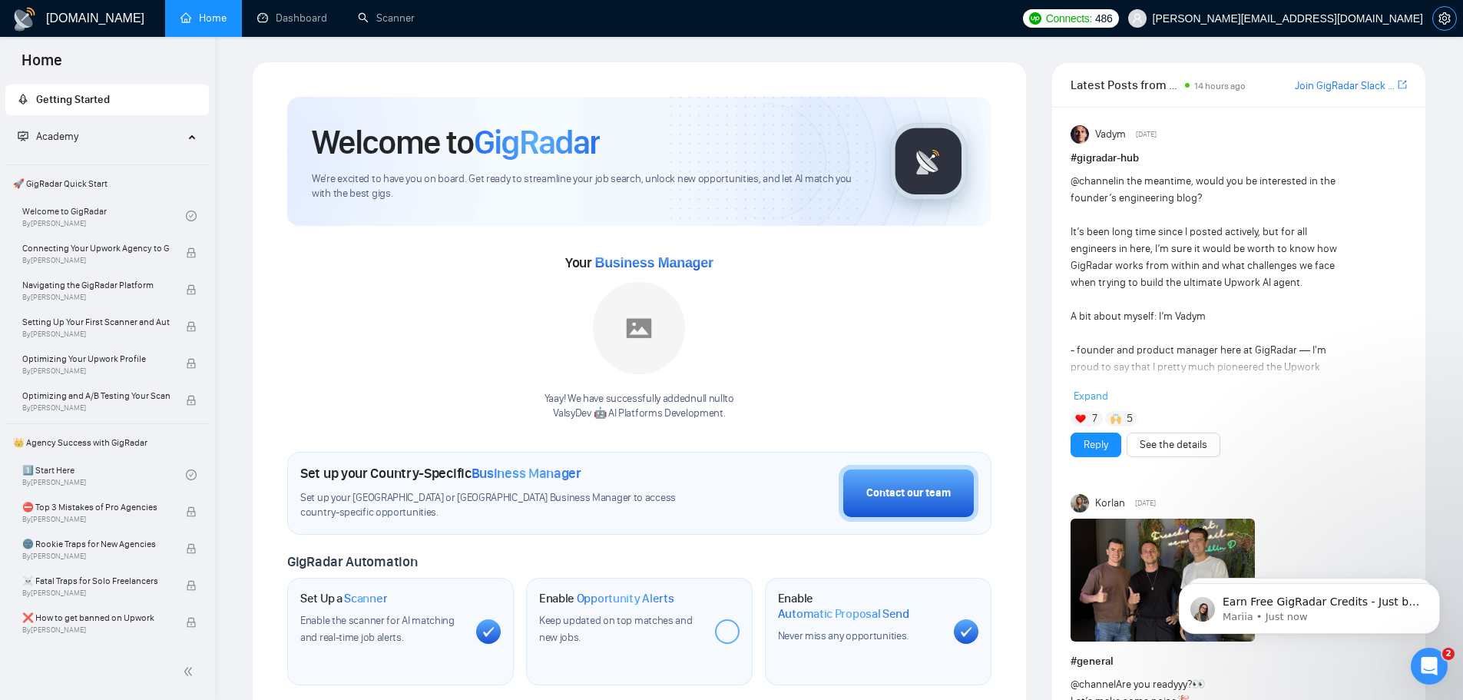
click at [1450, 18] on icon "setting" at bounding box center [1445, 18] width 12 height 12
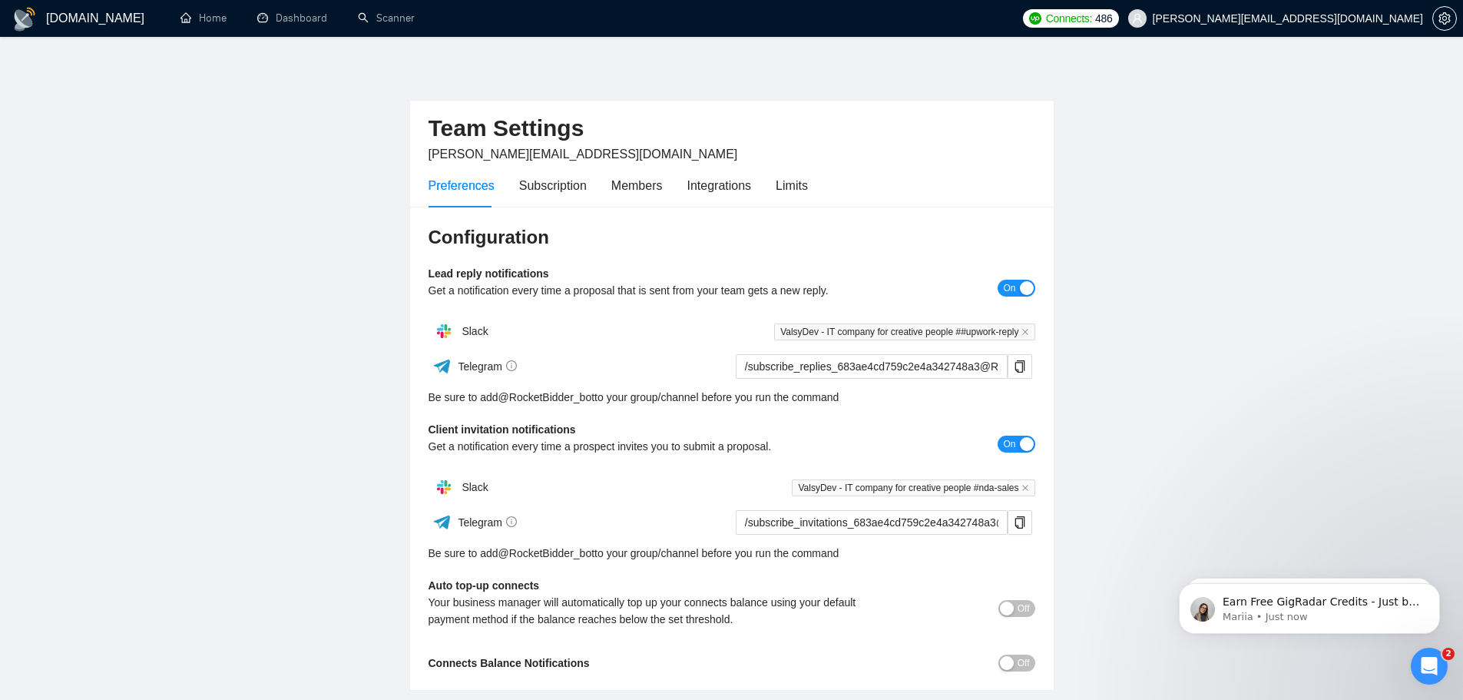
click at [67, 22] on h1 "[DOMAIN_NAME]" at bounding box center [95, 18] width 98 height 37
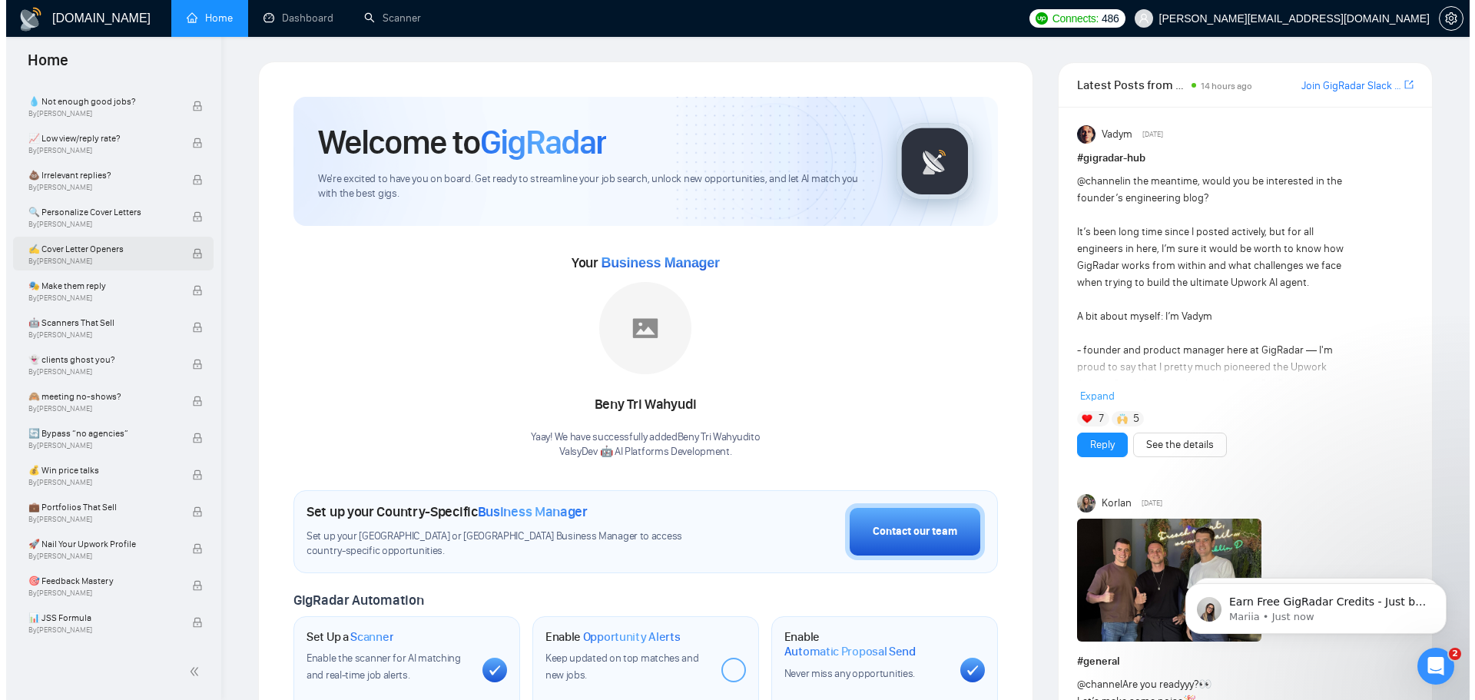
scroll to position [991, 0]
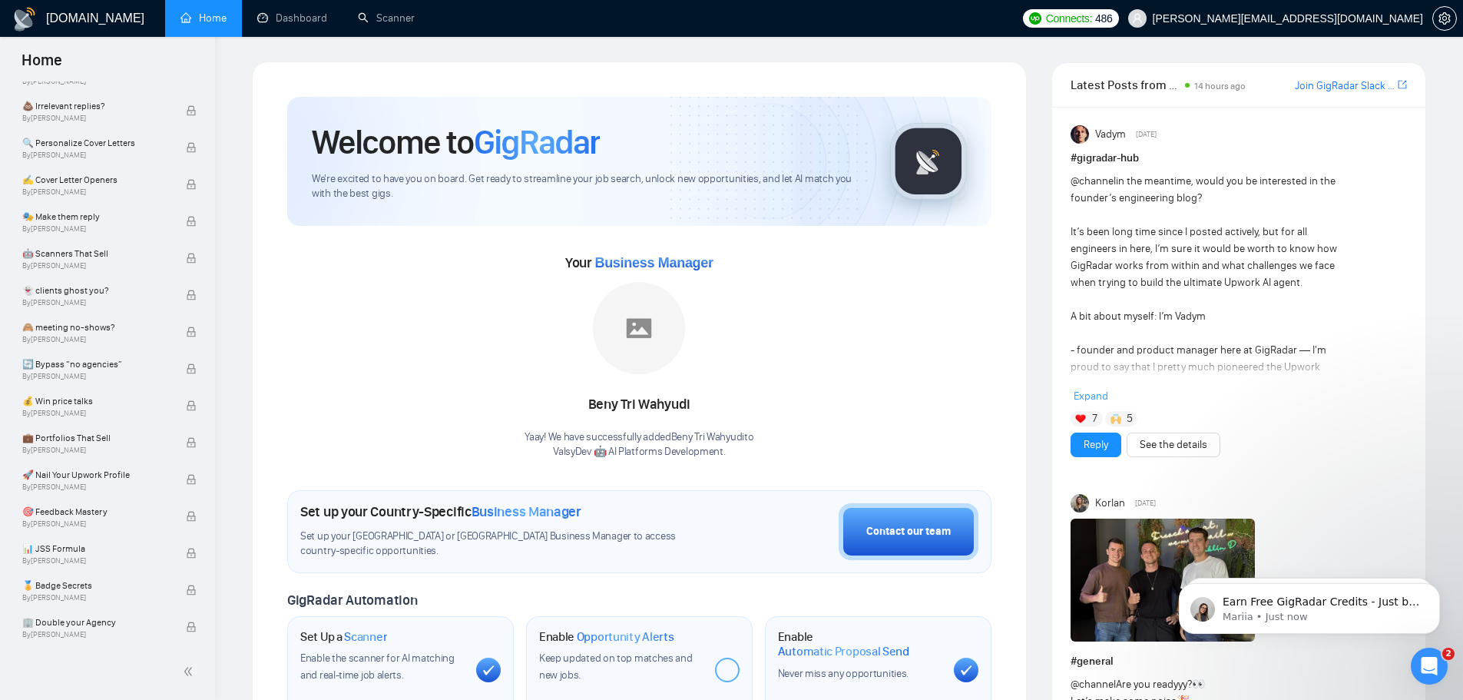
click at [1384, 18] on span "[PERSON_NAME][EMAIL_ADDRESS][DOMAIN_NAME]" at bounding box center [1288, 18] width 270 height 0
click at [1264, 135] on div "Vadym Sep 27, 2025" at bounding box center [1239, 134] width 336 height 18
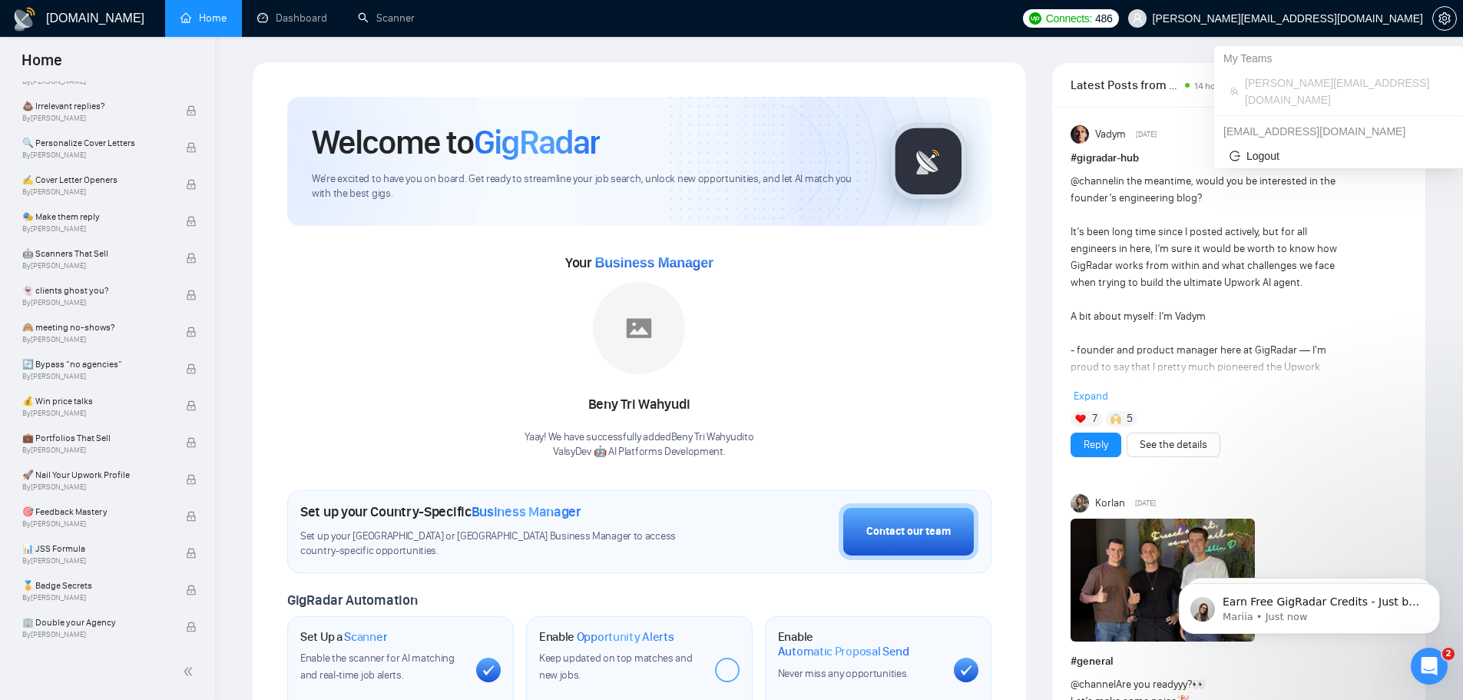
click at [1316, 27] on span "[PERSON_NAME][EMAIL_ADDRESS][DOMAIN_NAME]" at bounding box center [1275, 18] width 313 height 49
click at [1261, 147] on span "Logout" at bounding box center [1339, 155] width 218 height 17
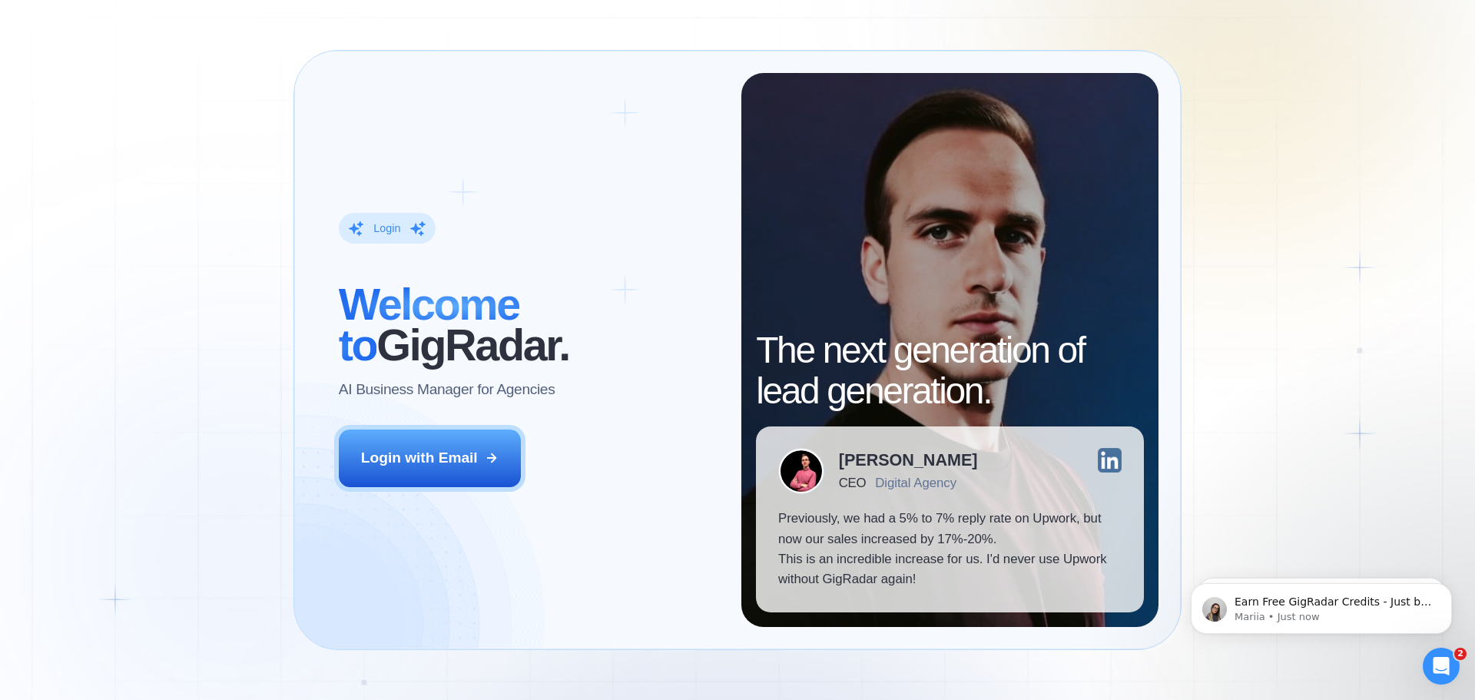
drag, startPoint x: 28, startPoint y: 177, endPoint x: 43, endPoint y: 164, distance: 20.2
click at [28, 177] on div "Login ‍ Welcome to GigRadar. AI Business Manager for Agencies Login with Email …" at bounding box center [737, 350] width 1475 height 700
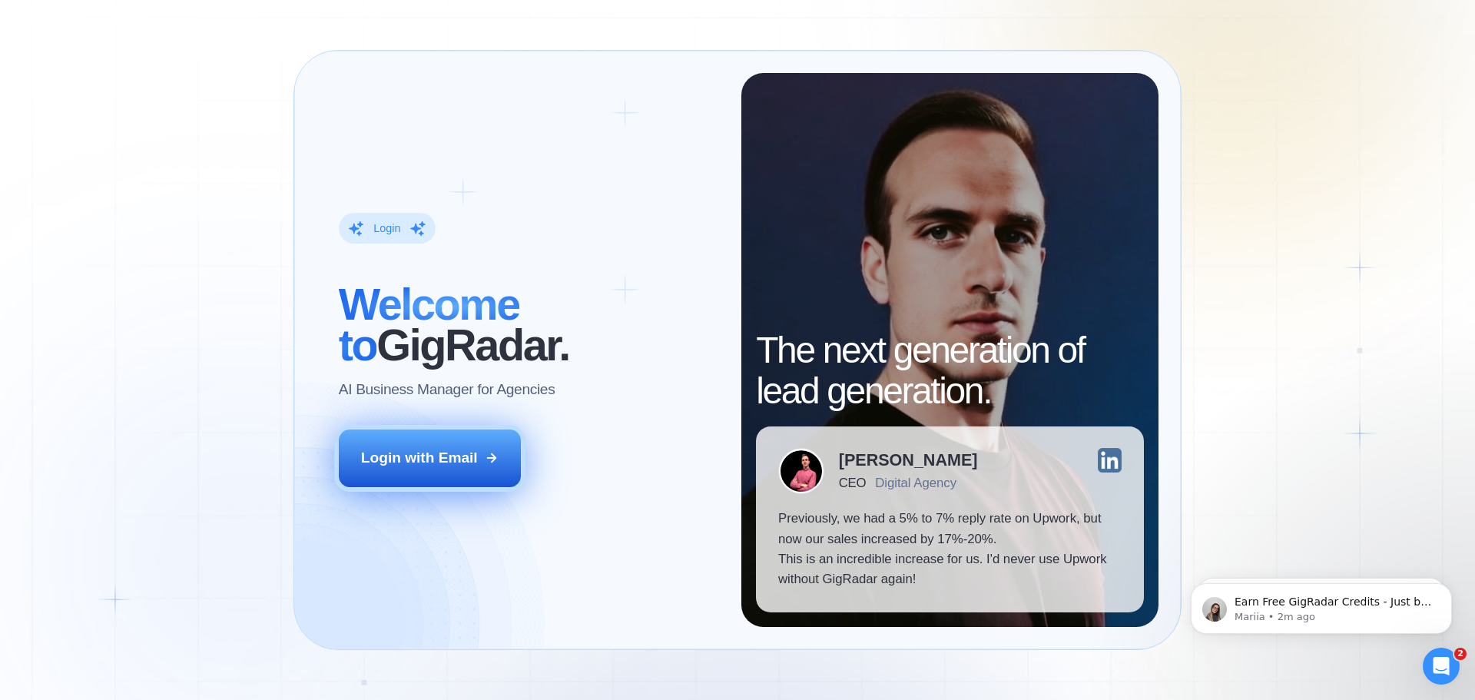
click at [396, 468] on div "Login with Email" at bounding box center [419, 458] width 117 height 20
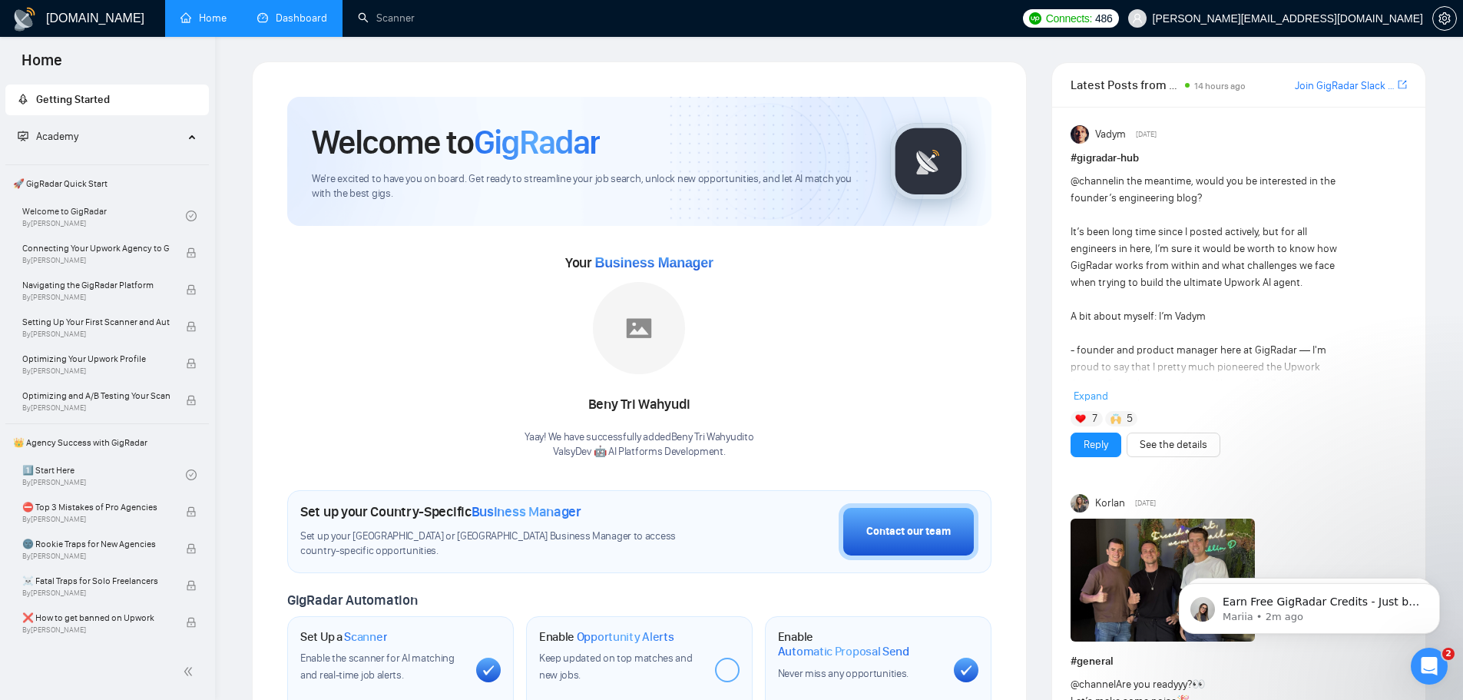
click at [303, 21] on link "Dashboard" at bounding box center [292, 18] width 70 height 13
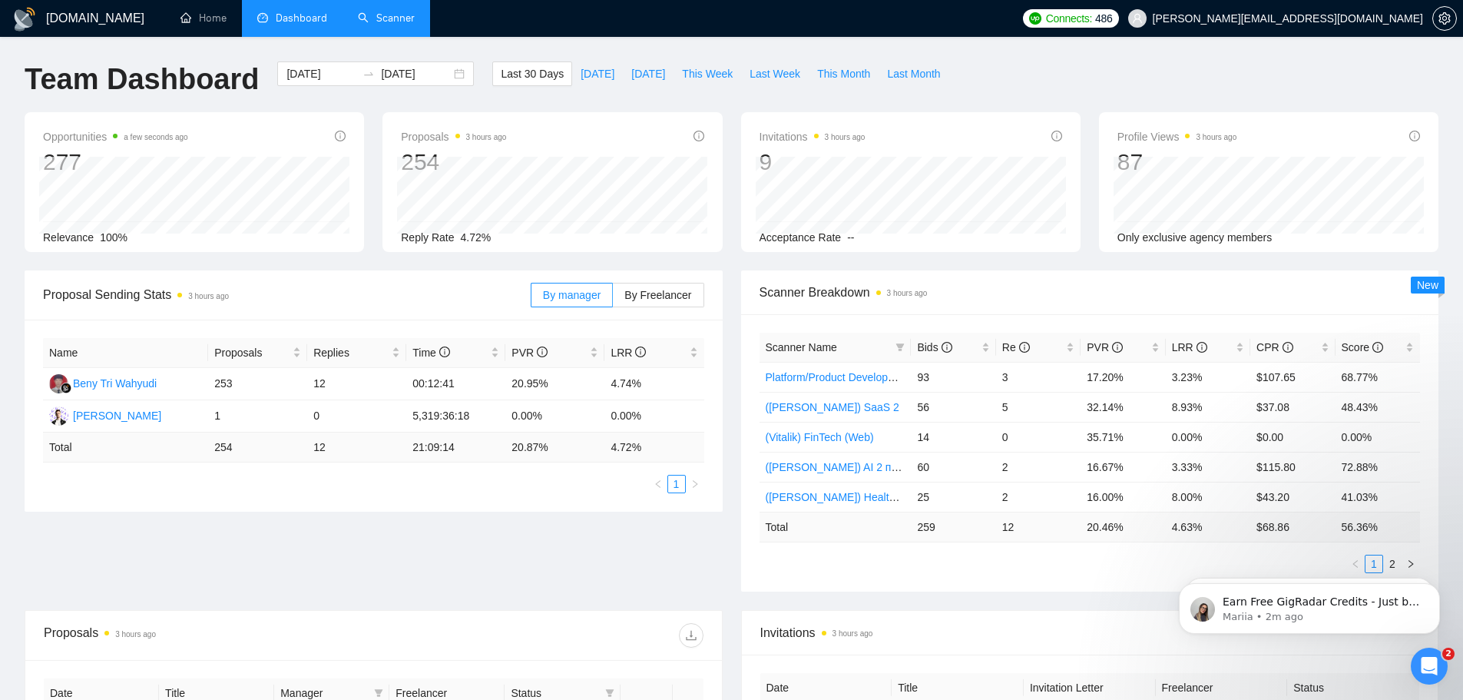
click at [391, 12] on link "Scanner" at bounding box center [386, 18] width 57 height 13
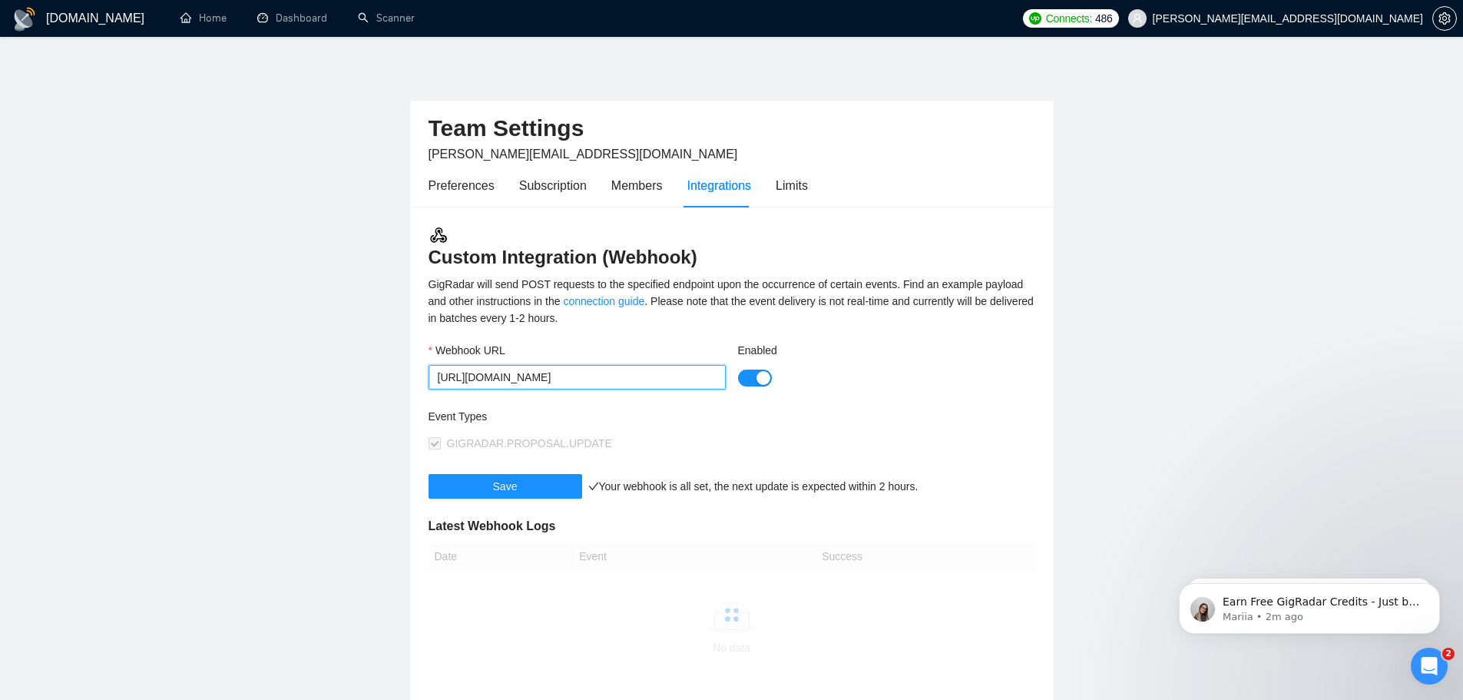
click at [694, 386] on input "[URL][DOMAIN_NAME]" at bounding box center [577, 377] width 297 height 25
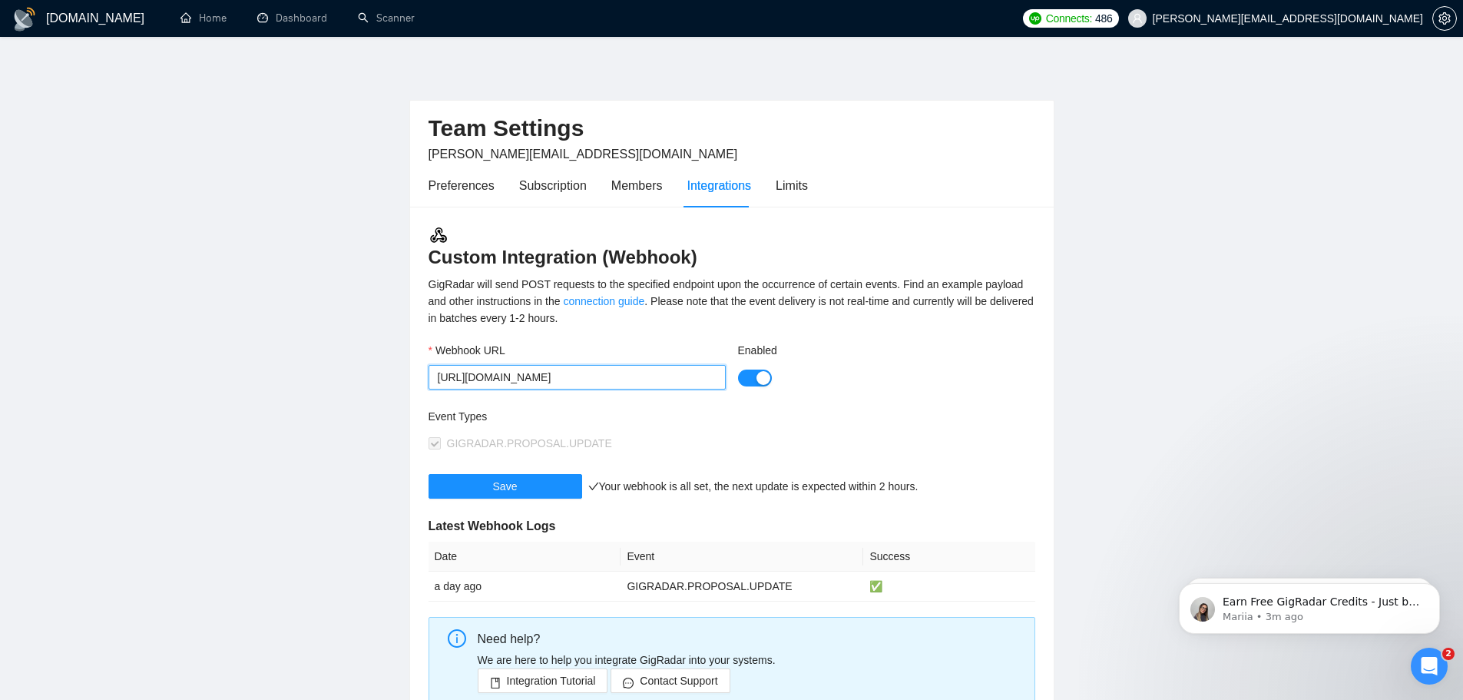
click at [445, 382] on input "[URL][DOMAIN_NAME]" at bounding box center [577, 377] width 297 height 25
click at [435, 380] on input "[URL][DOMAIN_NAME]" at bounding box center [577, 377] width 297 height 25
drag, startPoint x: 435, startPoint y: 380, endPoint x: 1389, endPoint y: 388, distance: 953.9
click at [1389, 388] on main "Team Settings [PERSON_NAME][EMAIL_ADDRESS][DOMAIN_NAME] Preferences Subscriptio…" at bounding box center [732, 400] width 1414 height 678
paste input "-test"
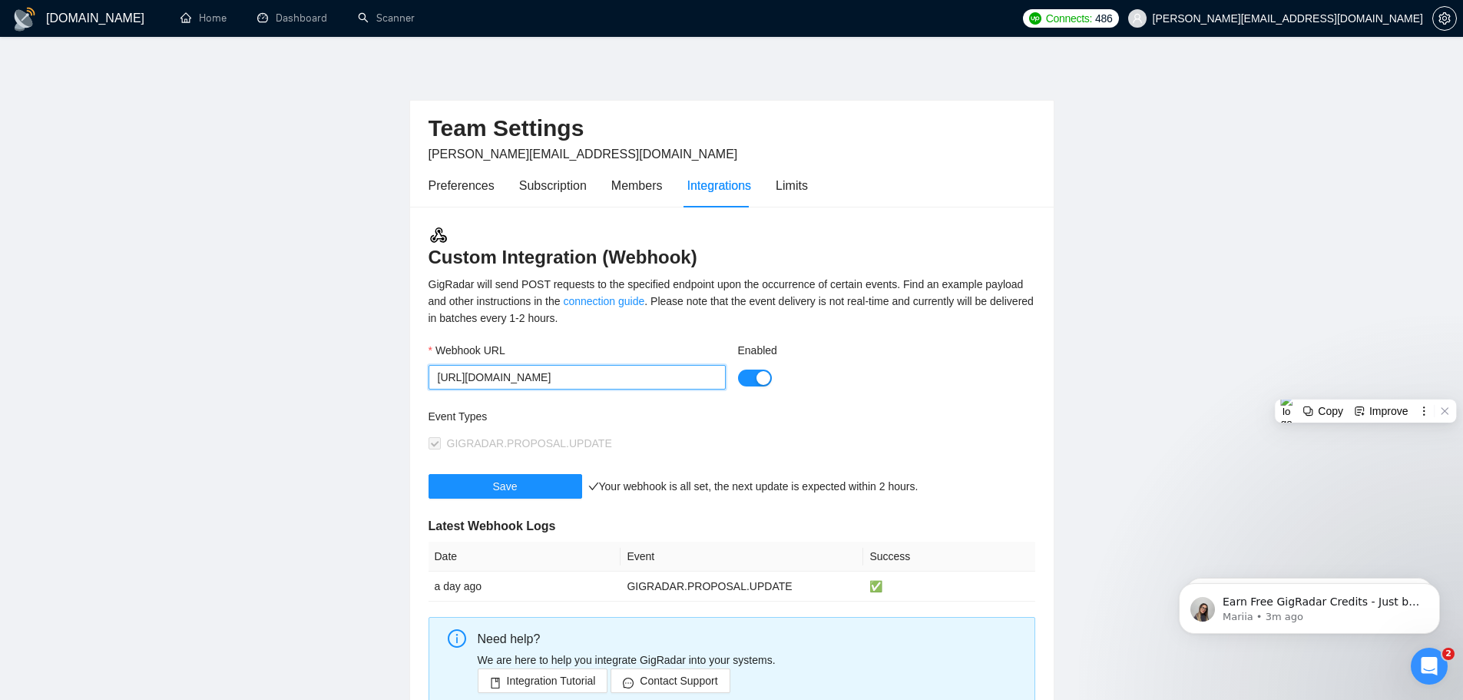
scroll to position [0, 134]
type input "[URL][DOMAIN_NAME]"
click at [478, 492] on button "Save" at bounding box center [506, 486] width 154 height 25
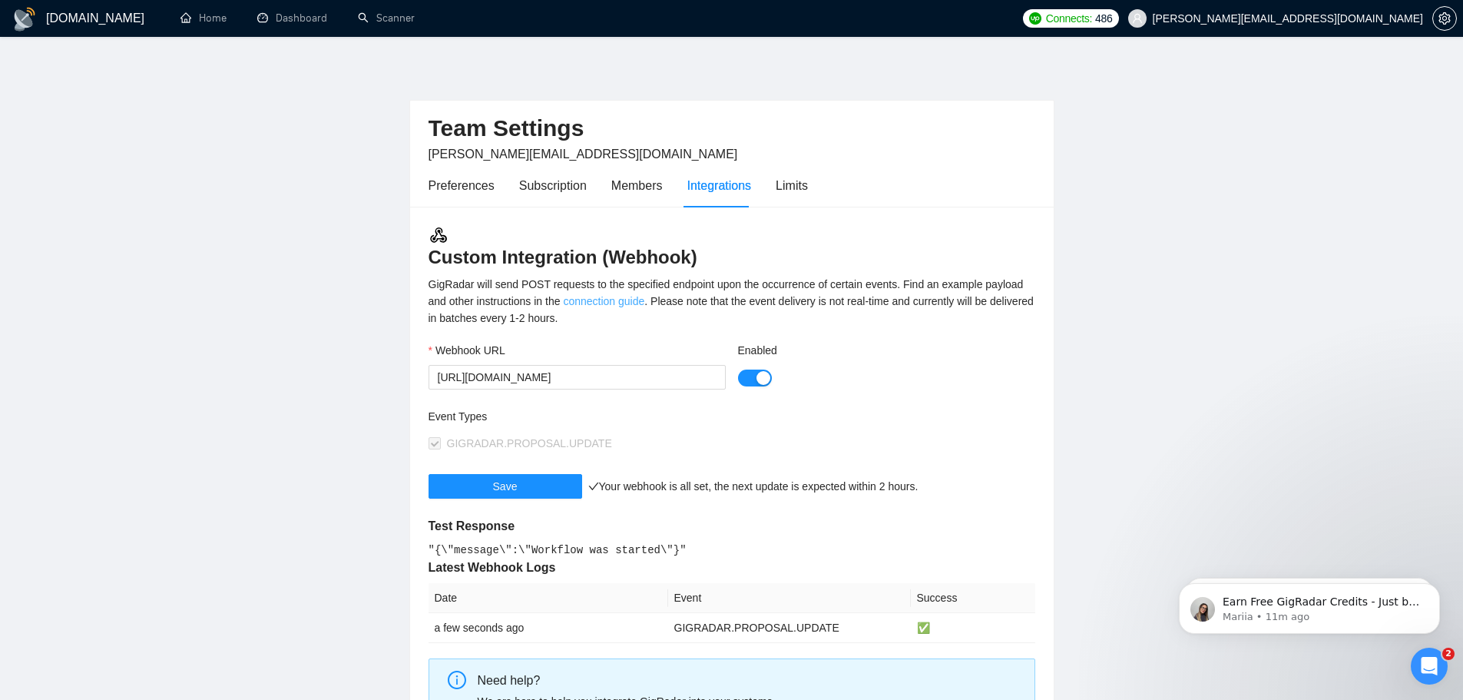
click at [628, 302] on link "connection guide" at bounding box center [603, 301] width 81 height 12
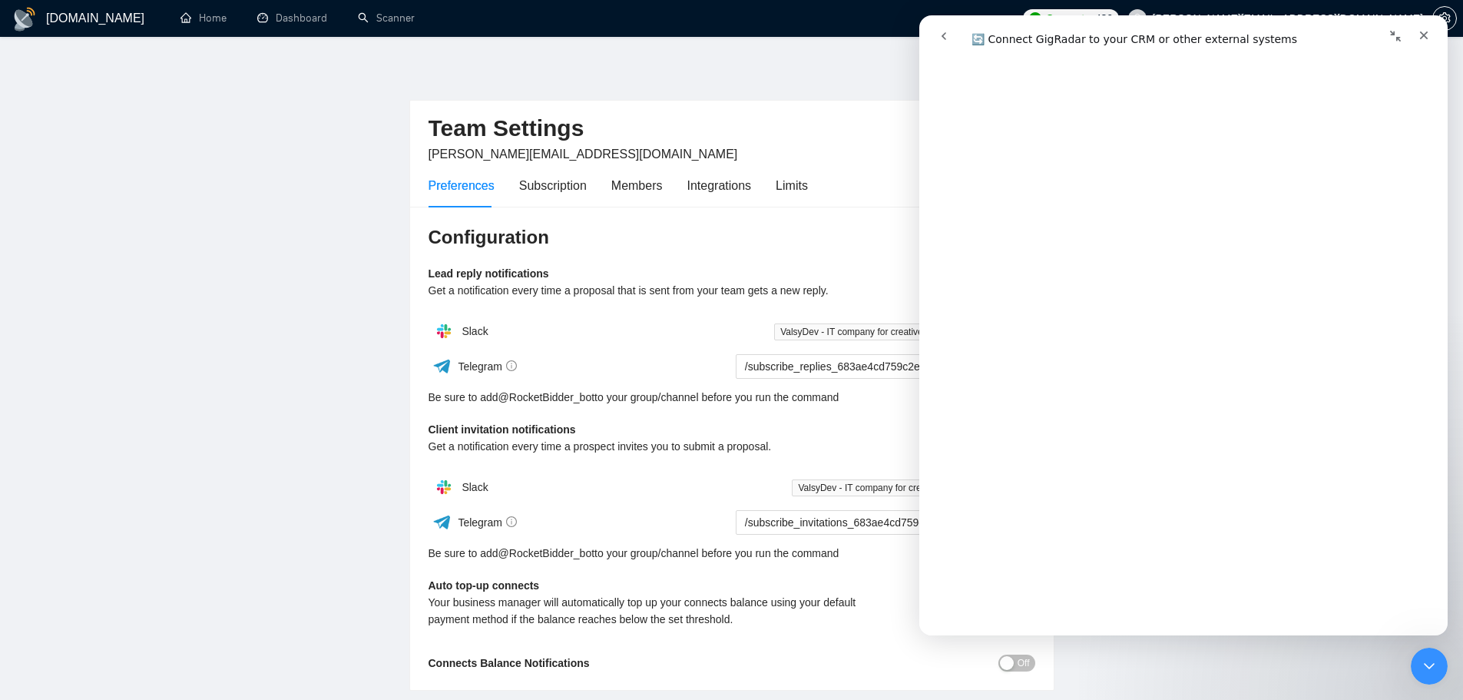
scroll to position [4710, 0]
click at [680, 108] on div "Team Settings [PERSON_NAME][EMAIL_ADDRESS][DOMAIN_NAME]" at bounding box center [732, 132] width 607 height 63
click at [731, 187] on div "Integrations" at bounding box center [719, 185] width 65 height 19
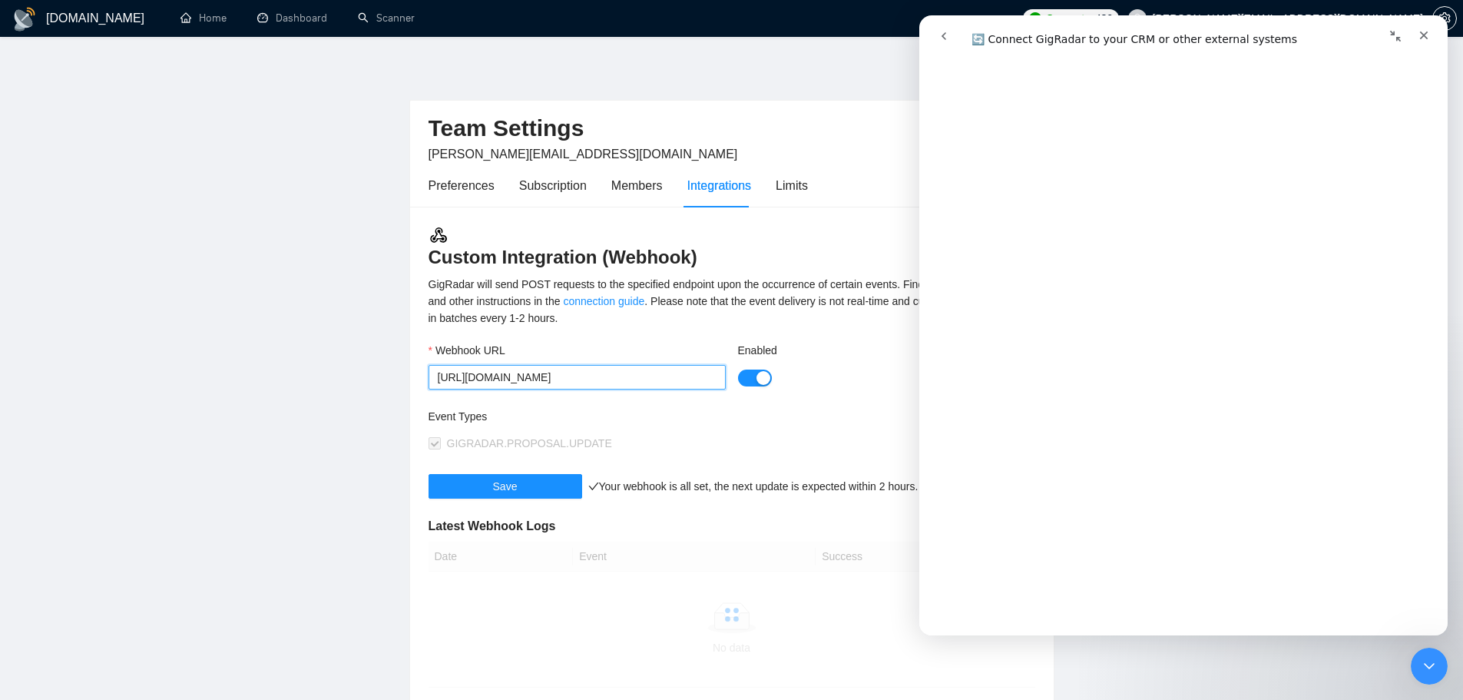
click at [487, 379] on input "[URL][DOMAIN_NAME]" at bounding box center [577, 377] width 297 height 25
click at [437, 375] on input "[URL][DOMAIN_NAME]" at bounding box center [577, 377] width 297 height 25
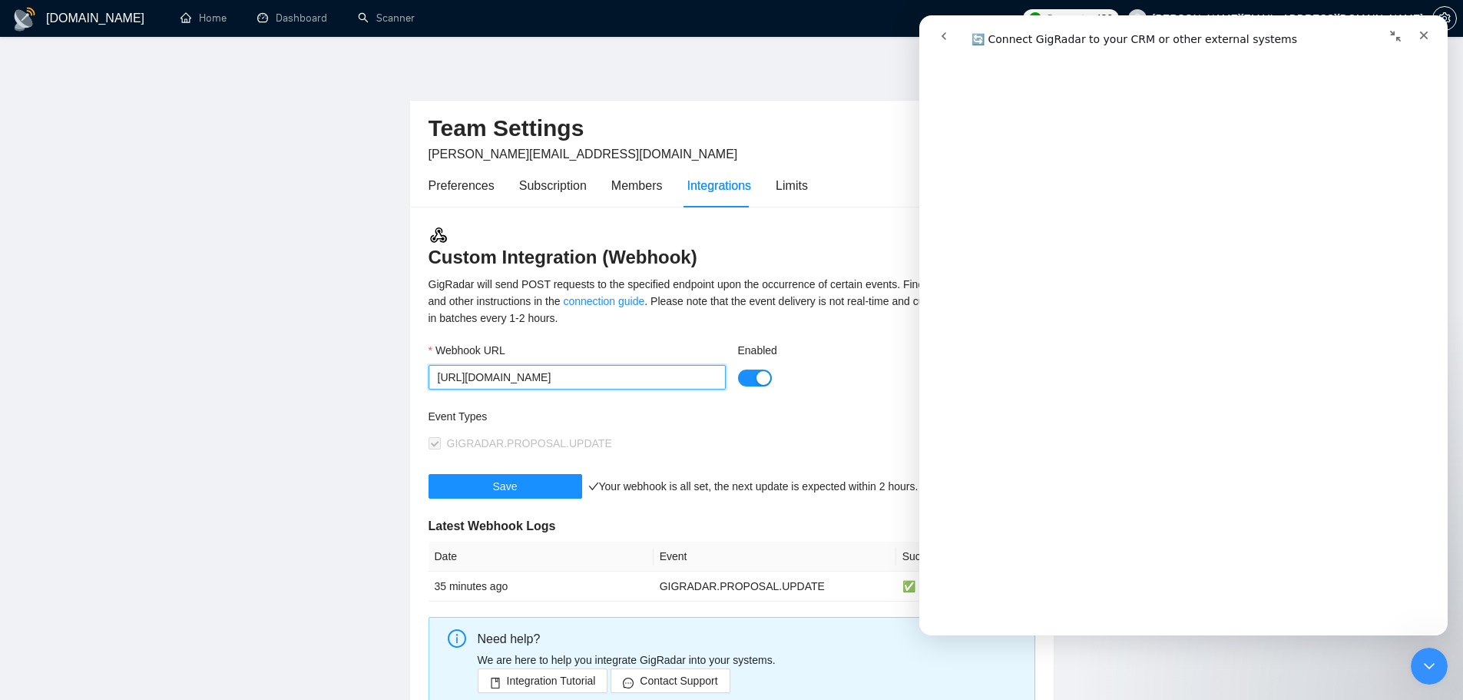
drag, startPoint x: 437, startPoint y: 375, endPoint x: 0, endPoint y: 365, distance: 437.1
click at [45, 699] on html "[DOMAIN_NAME] Home Dashboard Scanner Connects: 486 [PERSON_NAME][EMAIL_ADDRESS]…" at bounding box center [731, 350] width 1463 height 700
paste input "text"
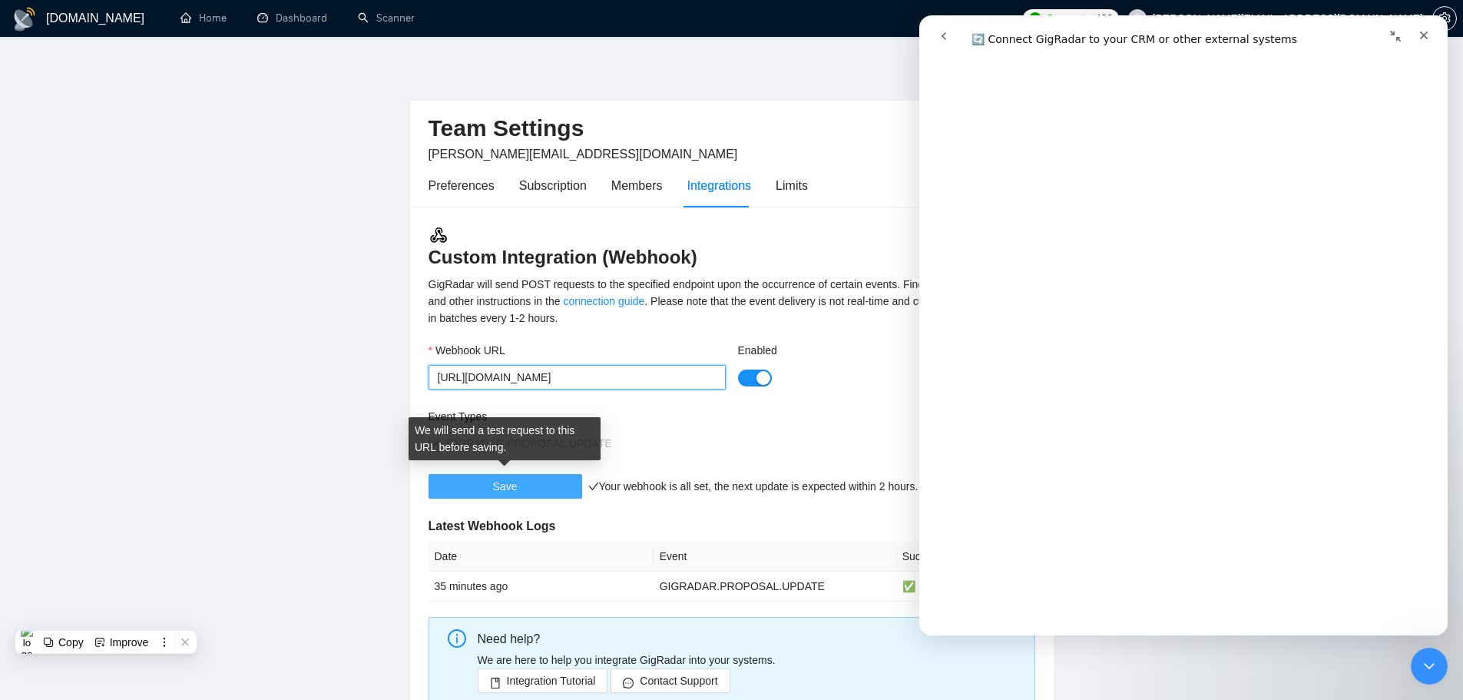
paste input "text"
type input "[URL][DOMAIN_NAME]"
click at [487, 490] on button "Save" at bounding box center [506, 486] width 154 height 25
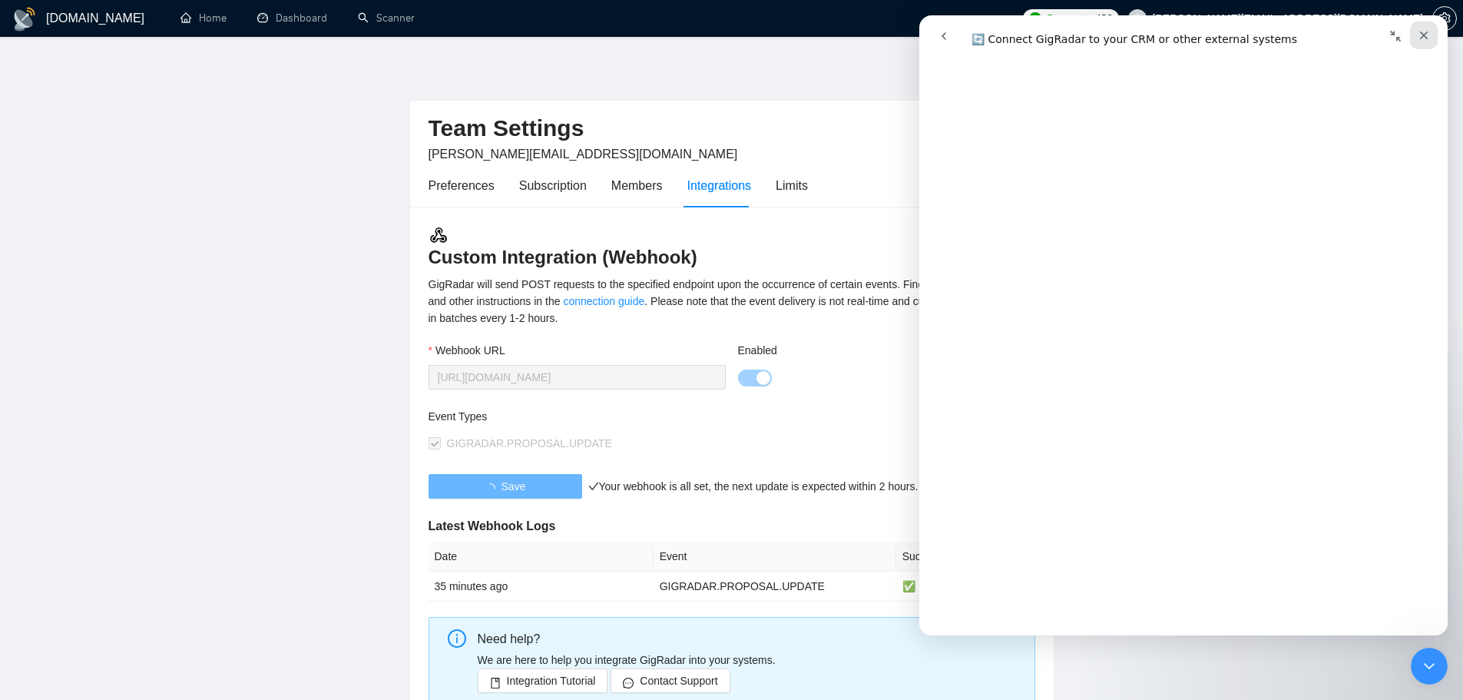
click at [1422, 35] on icon "Close" at bounding box center [1424, 35] width 12 height 12
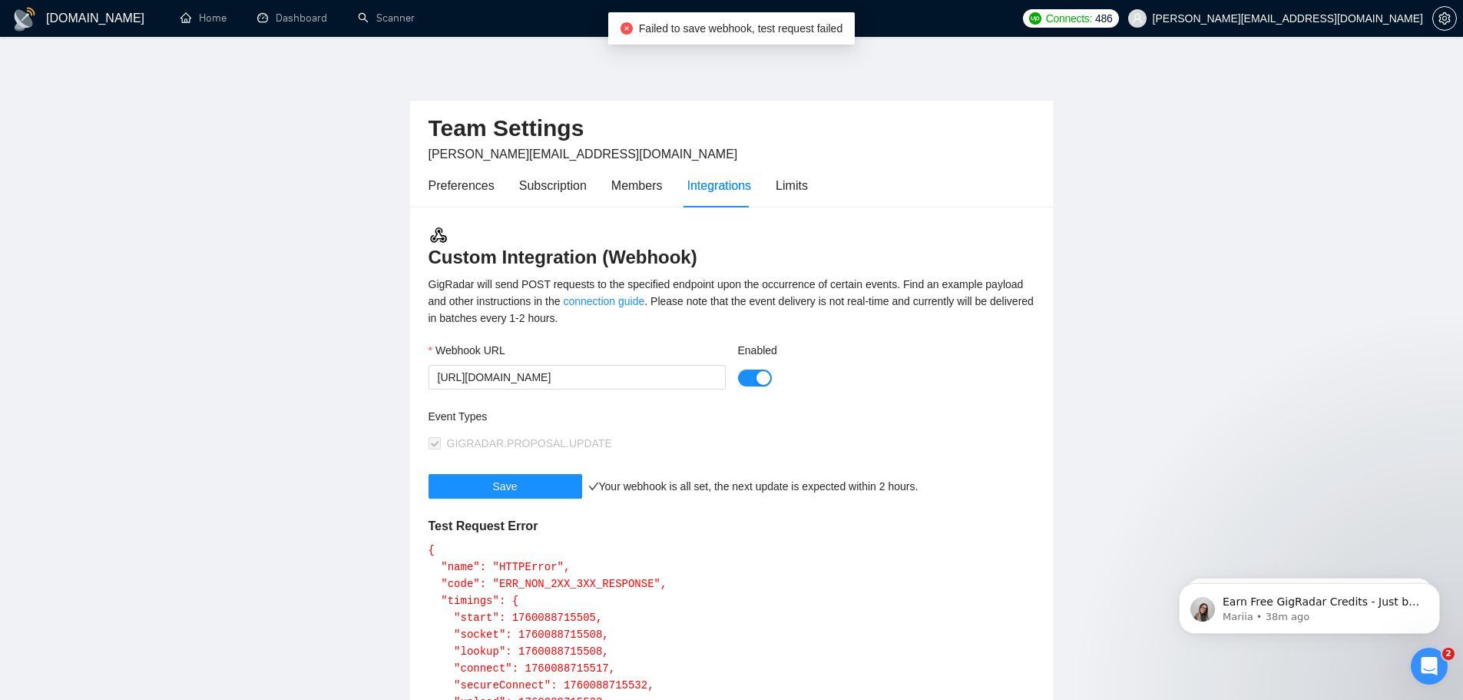
scroll to position [102, 0]
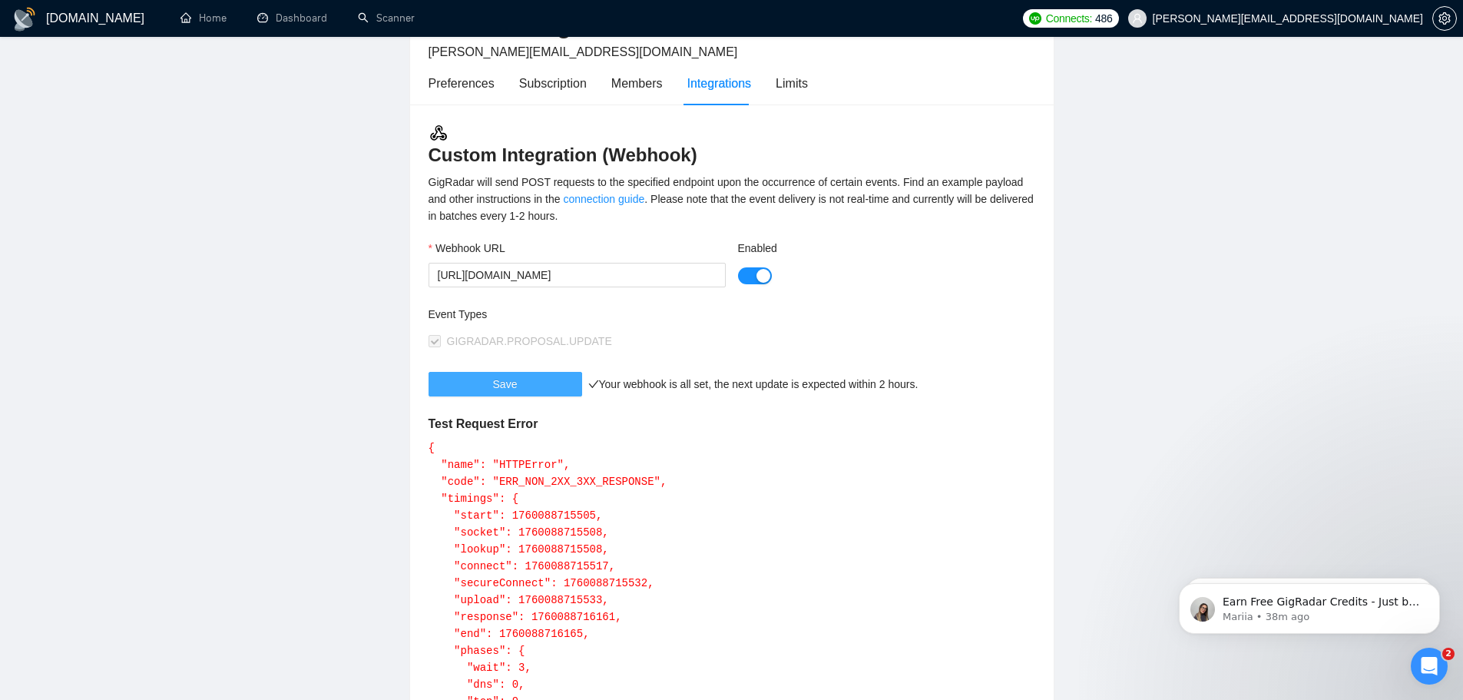
click at [512, 384] on span "Save" at bounding box center [505, 384] width 25 height 17
